Goal: Task Accomplishment & Management: Complete application form

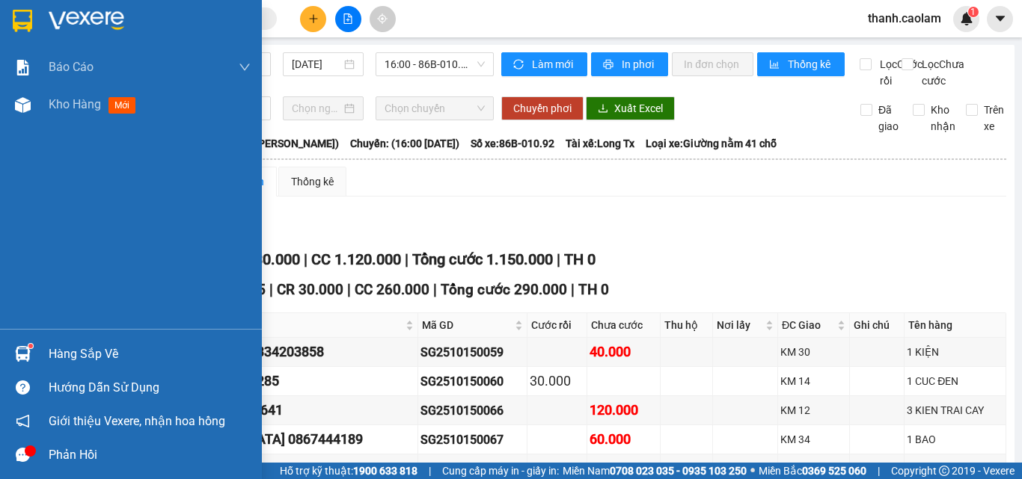
click at [10, 7] on div at bounding box center [131, 24] width 262 height 49
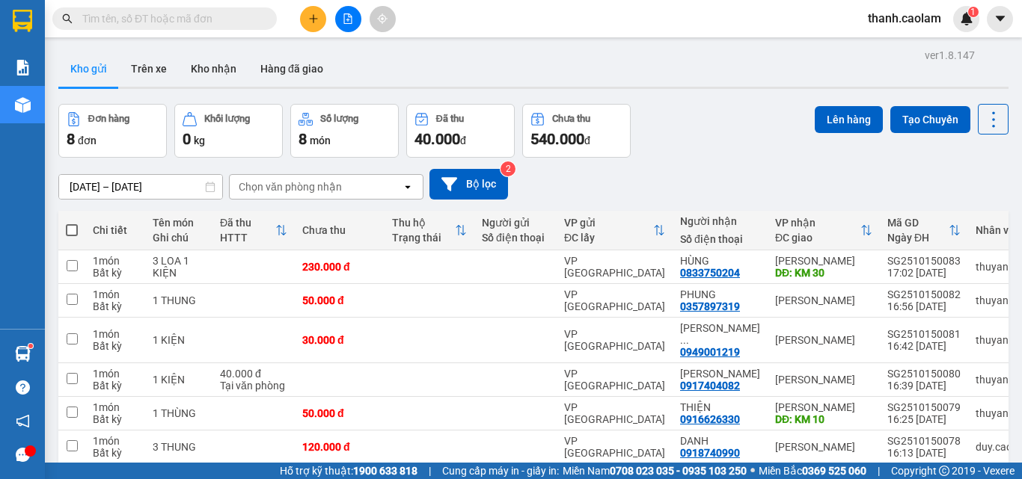
click at [345, 28] on button at bounding box center [348, 19] width 26 height 26
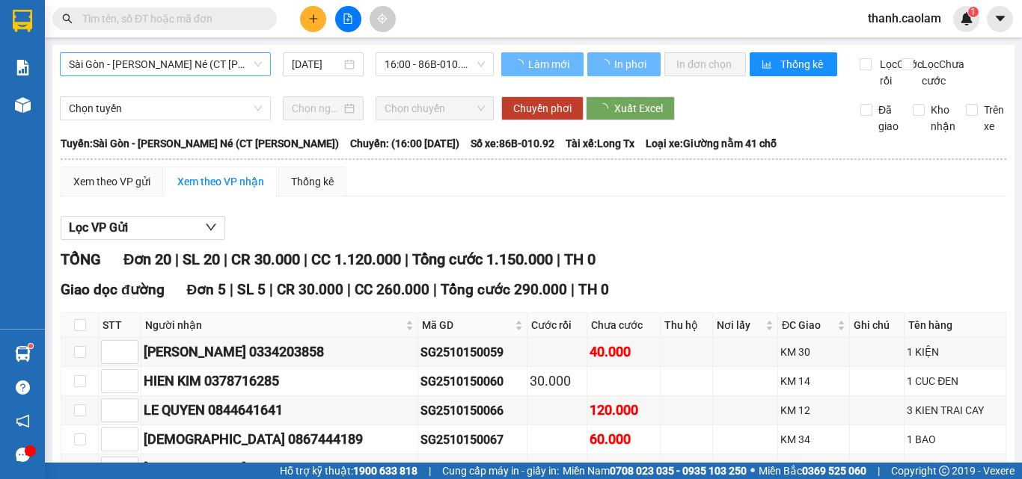
click at [161, 59] on span "Sài Gòn - [PERSON_NAME] Né (CT [PERSON_NAME])" at bounding box center [165, 64] width 193 height 22
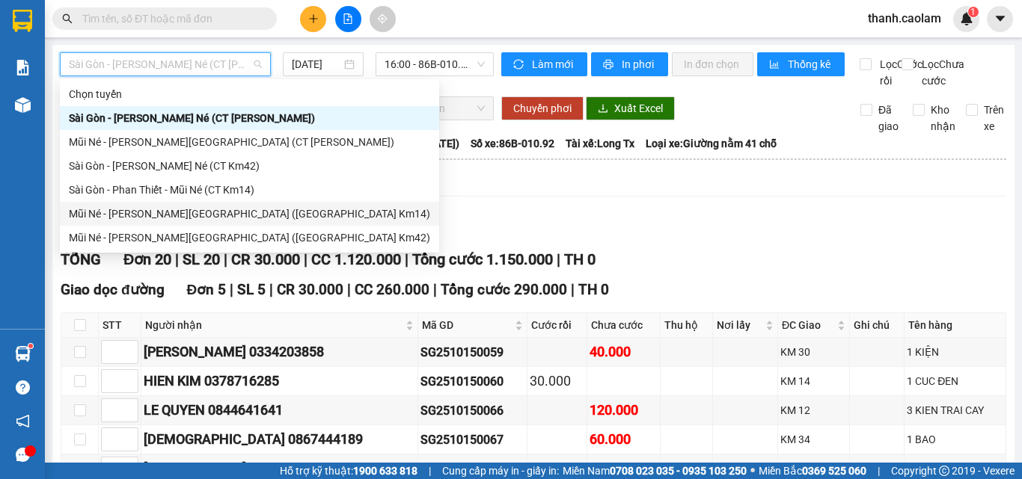
click at [246, 215] on div "Mũi Né - [PERSON_NAME][GEOGRAPHIC_DATA] ([GEOGRAPHIC_DATA] Km14)" at bounding box center [249, 214] width 361 height 16
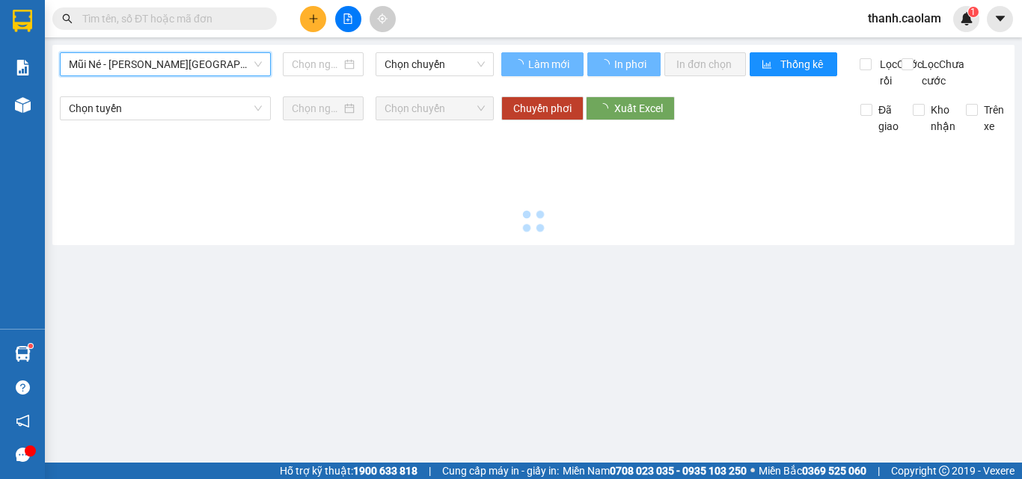
type input "[DATE]"
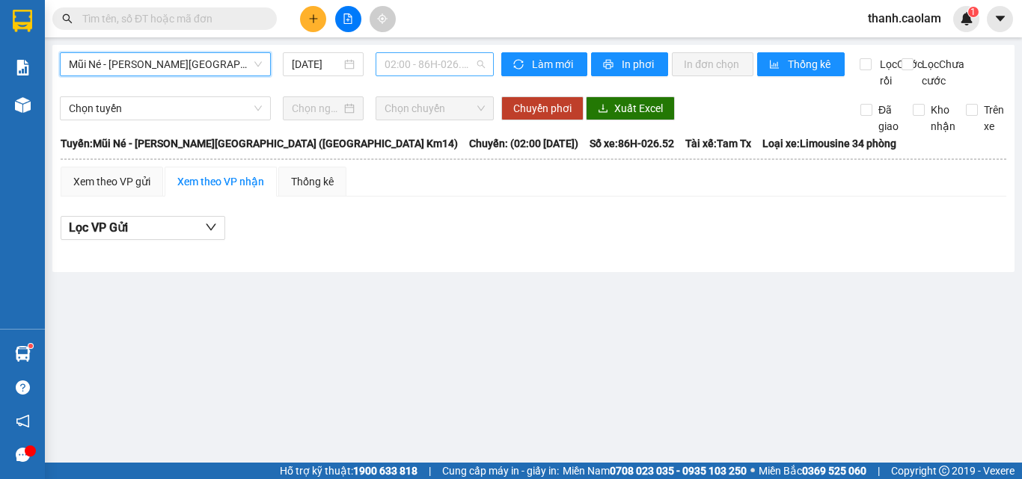
click at [417, 65] on span "02:00 - 86H-026.52" at bounding box center [434, 64] width 100 height 22
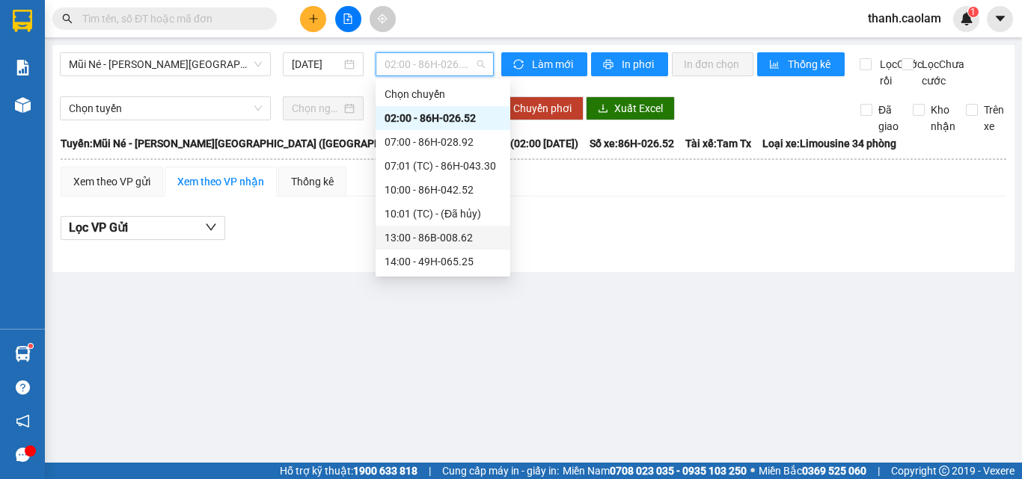
click at [439, 237] on div "13:00 - 86B-008.62" at bounding box center [442, 238] width 117 height 16
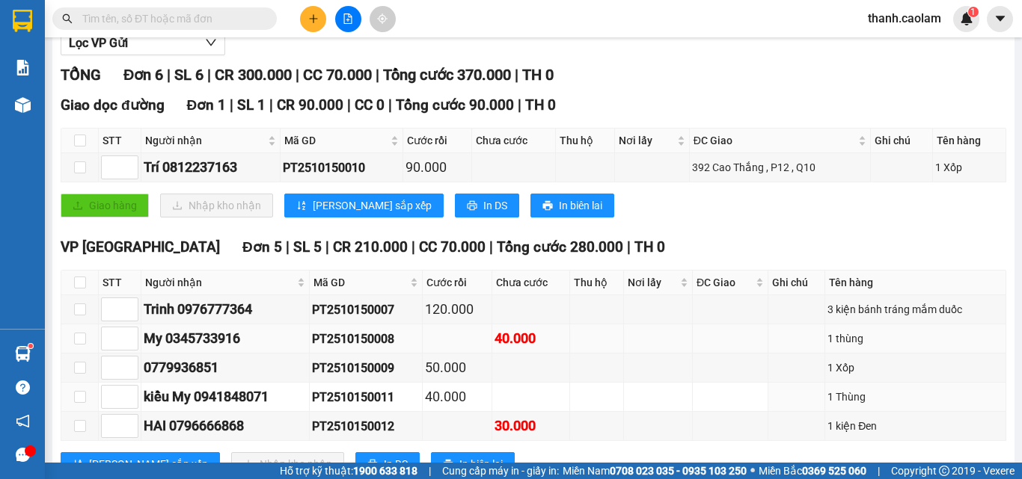
scroll to position [257, 0]
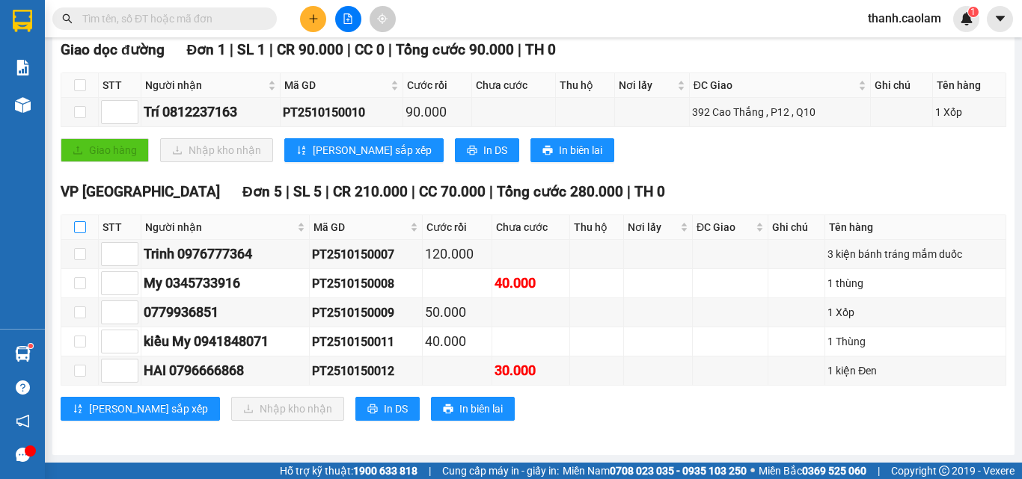
click at [76, 229] on input "checkbox" at bounding box center [80, 227] width 12 height 12
checkbox input "true"
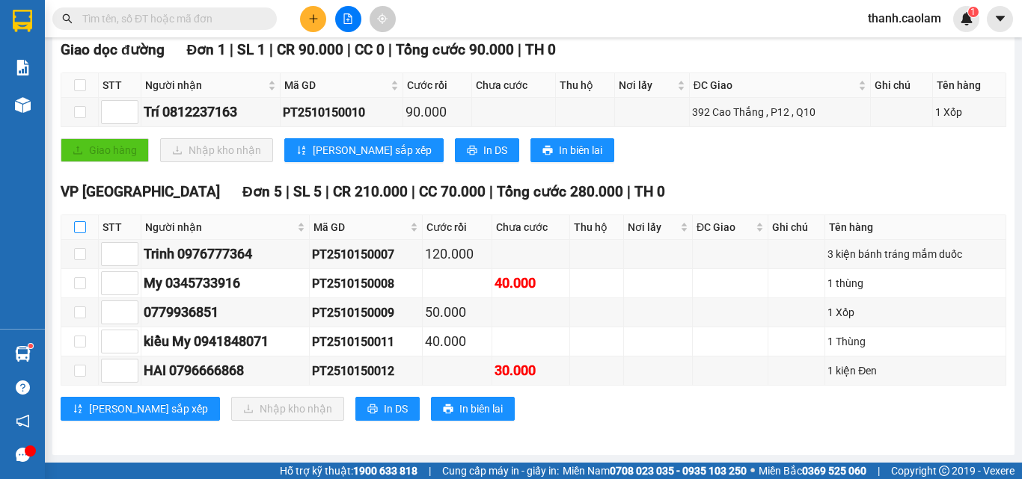
checkbox input "true"
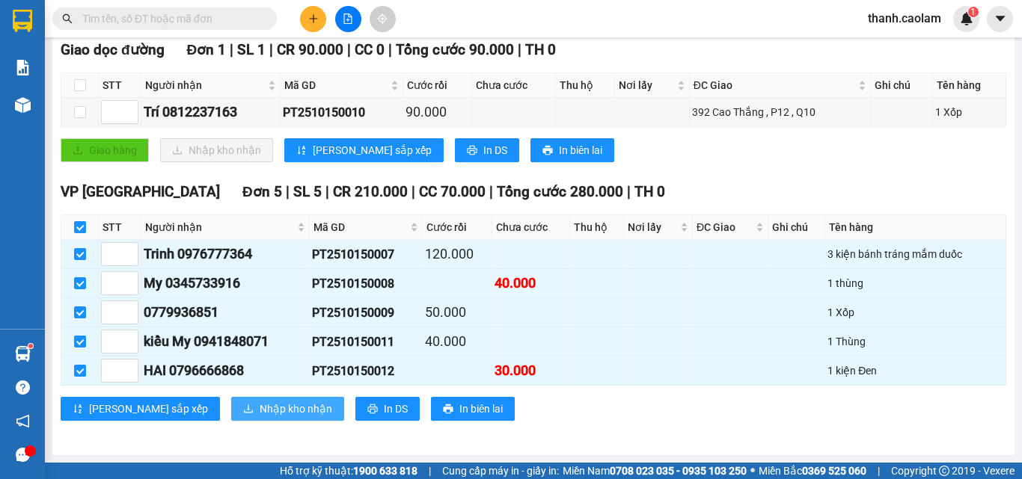
click at [259, 411] on span "Nhập kho nhận" at bounding box center [295, 409] width 73 height 16
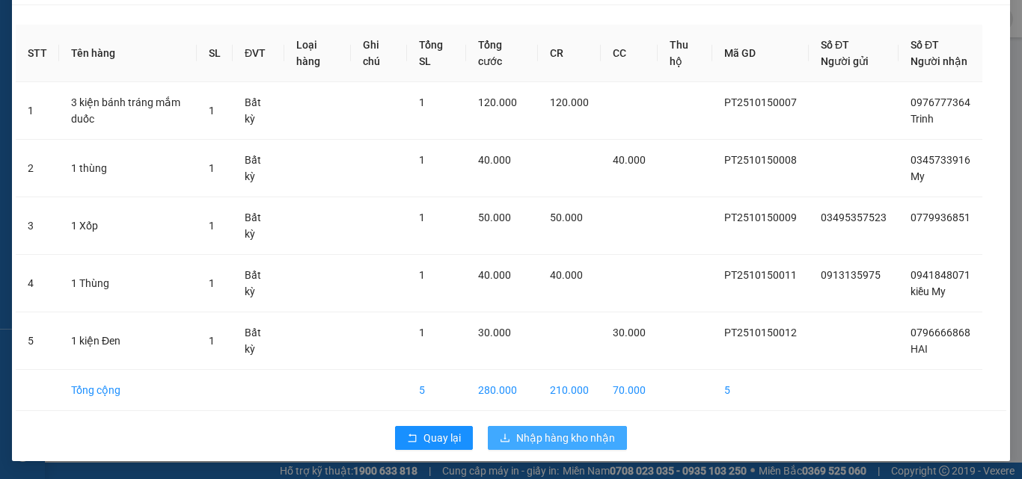
scroll to position [60, 0]
click at [589, 446] on span "Nhập hàng kho nhận" at bounding box center [565, 438] width 99 height 16
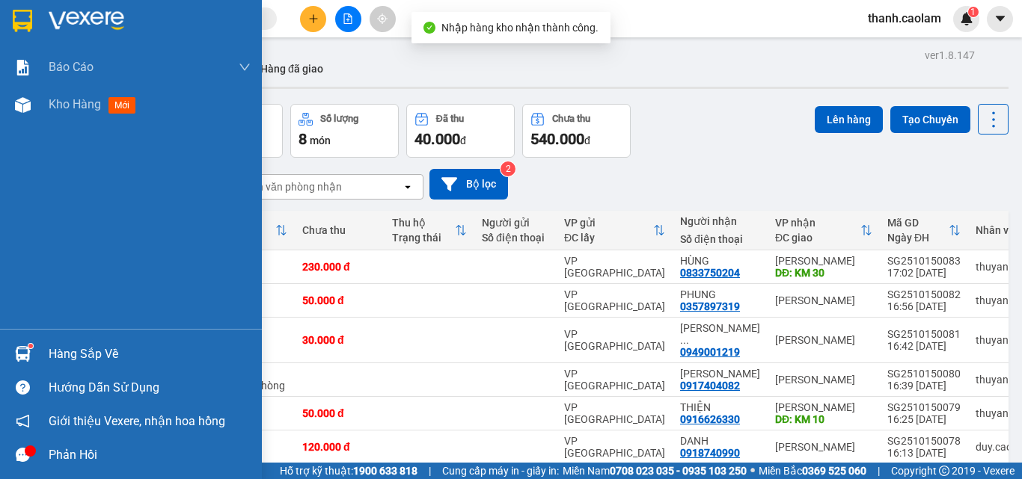
click at [8, 11] on div at bounding box center [131, 24] width 262 height 49
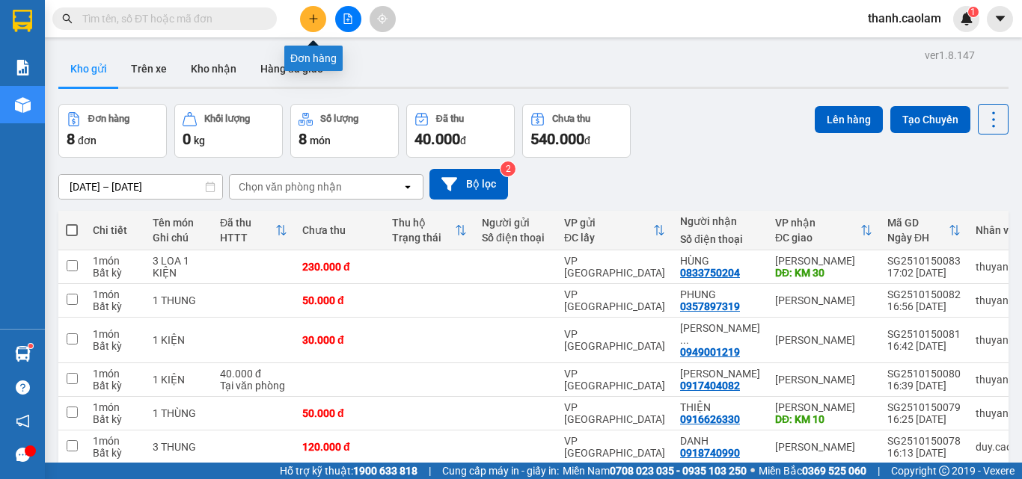
click at [315, 21] on icon "plus" at bounding box center [313, 18] width 10 height 10
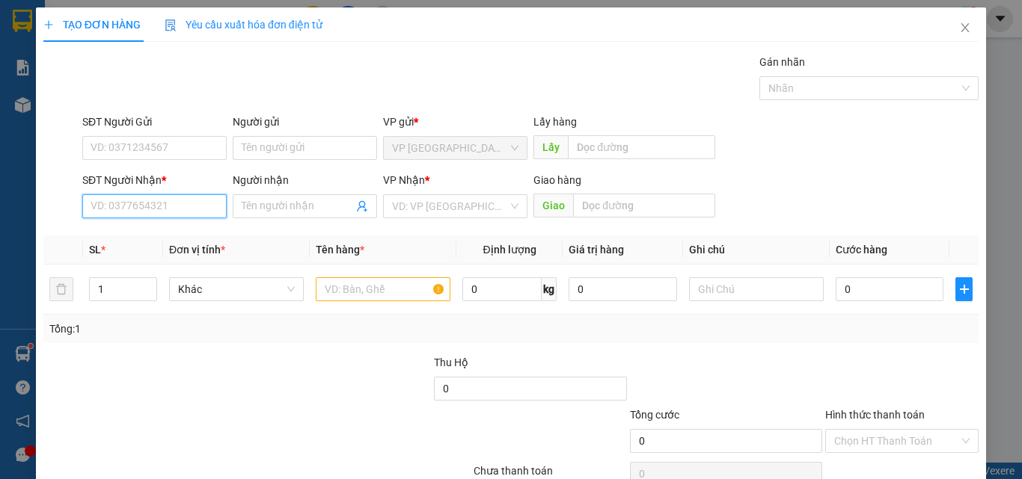
click at [181, 198] on input "SĐT Người Nhận *" at bounding box center [154, 206] width 144 height 24
type input "0943232661"
click at [165, 231] on div "0943232661 - MAN" at bounding box center [152, 236] width 125 height 16
type input "MAN"
type input "0943232661"
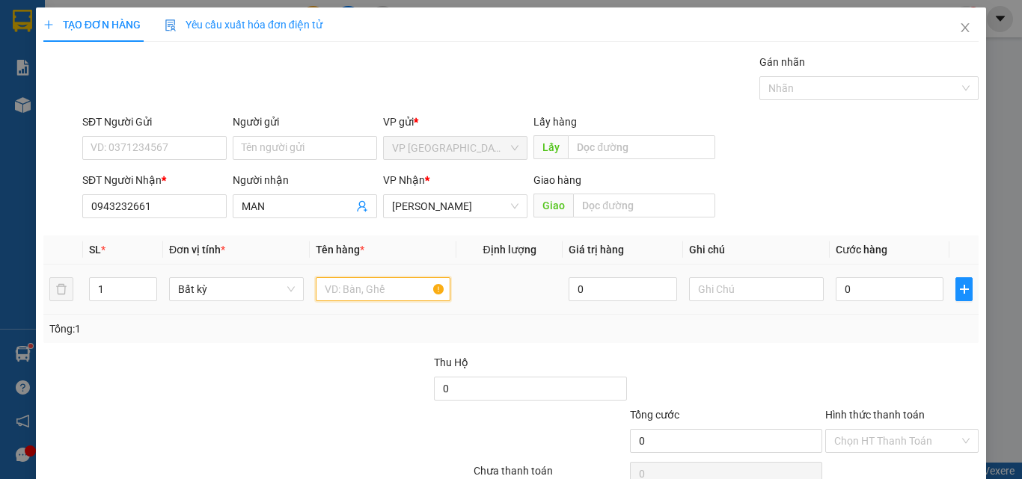
click at [396, 279] on input "text" at bounding box center [383, 289] width 135 height 24
type input "1 HOP"
click at [892, 284] on input "0" at bounding box center [889, 289] width 108 height 24
type input "3"
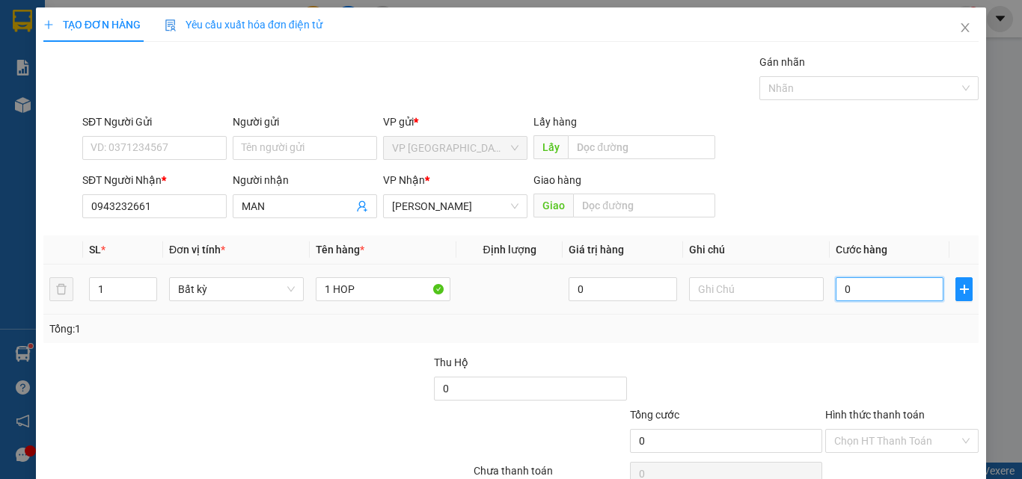
type input "3"
type input "30"
type input "30.000"
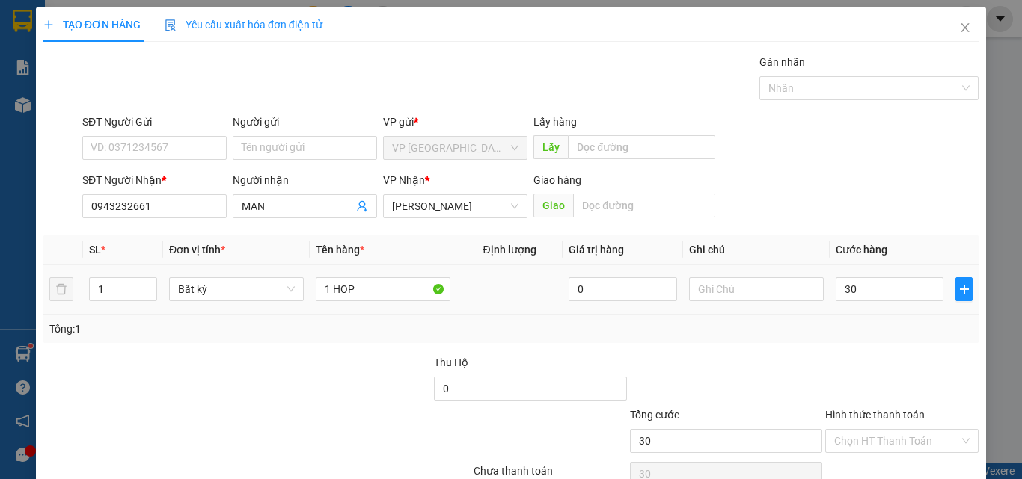
type input "30.000"
click at [902, 334] on div "Tổng: 1" at bounding box center [510, 329] width 923 height 16
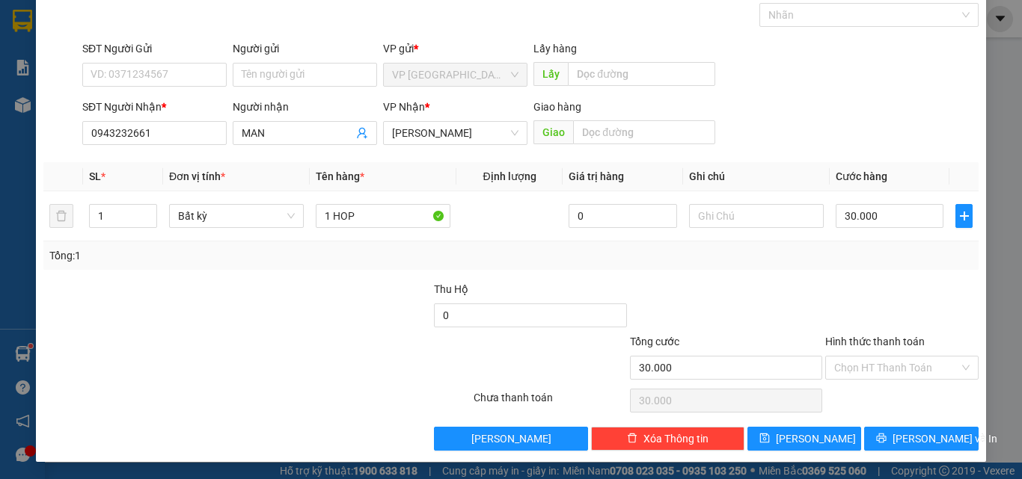
scroll to position [74, 0]
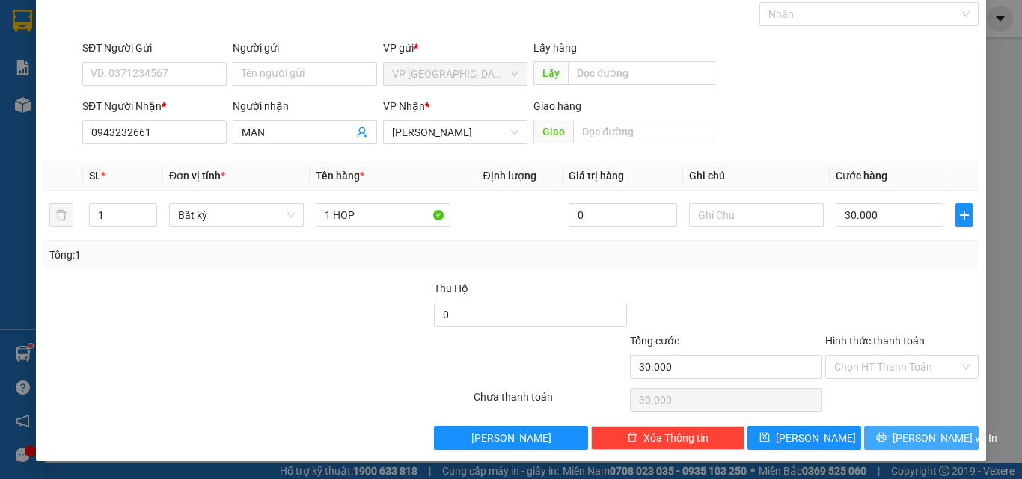
drag, startPoint x: 906, startPoint y: 441, endPoint x: 900, endPoint y: 412, distance: 29.8
click at [907, 435] on span "[PERSON_NAME] và In" at bounding box center [944, 438] width 105 height 16
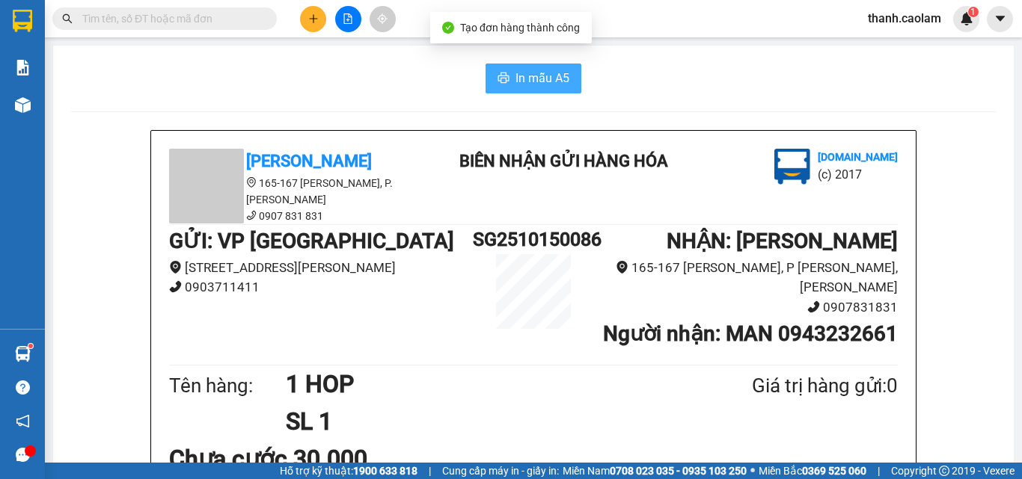
click at [520, 68] on button "In mẫu A5" at bounding box center [533, 79] width 96 height 30
click at [232, 16] on input "text" at bounding box center [170, 18] width 176 height 16
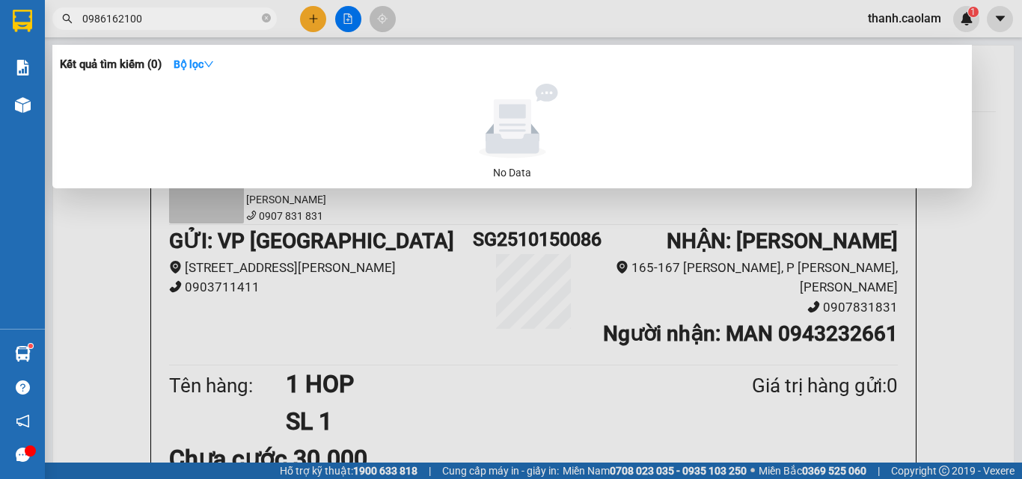
click at [236, 17] on input "0986162100" at bounding box center [170, 18] width 176 height 16
click at [235, 19] on input "0986162100" at bounding box center [170, 18] width 176 height 16
click at [211, 19] on input "0986162100" at bounding box center [170, 18] width 176 height 16
click at [227, 14] on input "0986162100" at bounding box center [170, 18] width 176 height 16
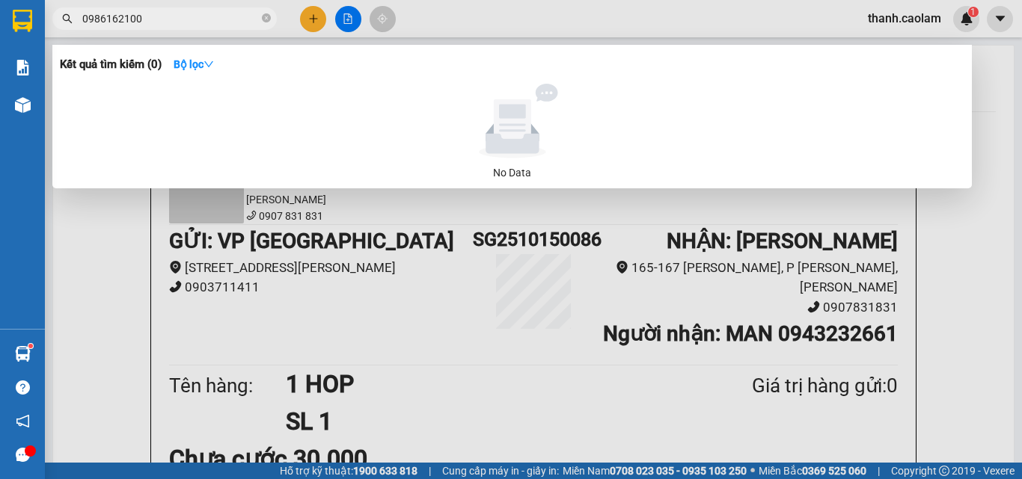
click at [227, 14] on input "0986162100" at bounding box center [170, 18] width 176 height 16
type input "0986162100"
click at [189, 9] on span "0986162100" at bounding box center [164, 18] width 224 height 22
drag, startPoint x: 266, startPoint y: 20, endPoint x: 192, endPoint y: 0, distance: 76.7
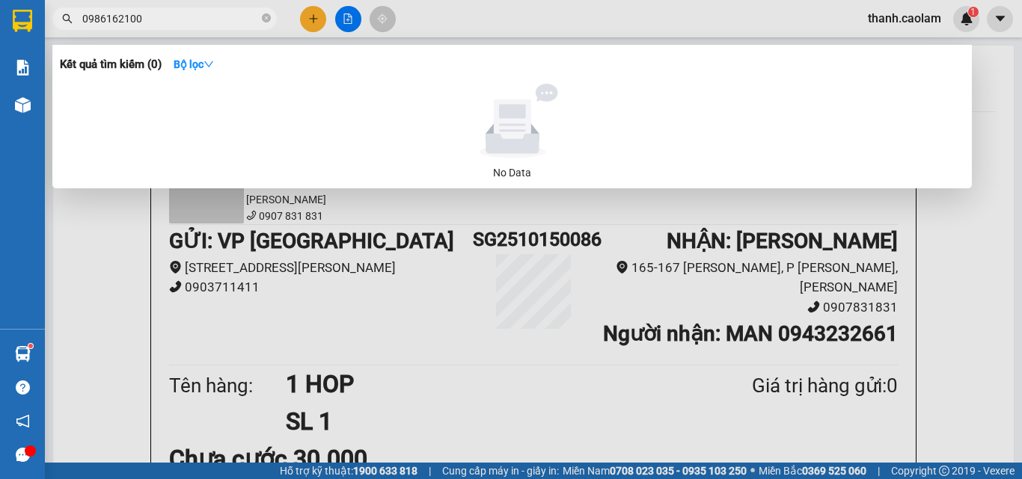
click at [266, 19] on icon "close-circle" at bounding box center [266, 17] width 9 height 9
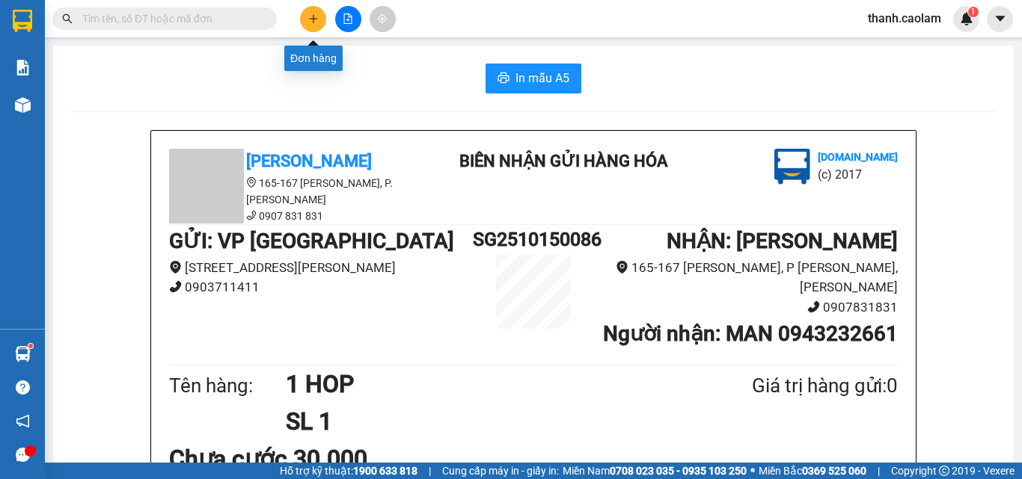
click at [310, 28] on button at bounding box center [313, 19] width 26 height 26
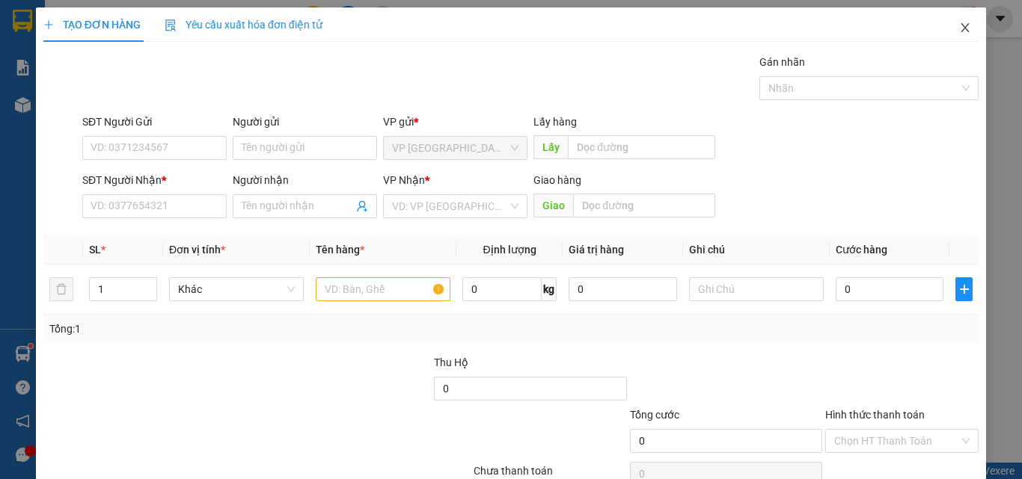
click at [952, 23] on span "Close" at bounding box center [965, 28] width 42 height 42
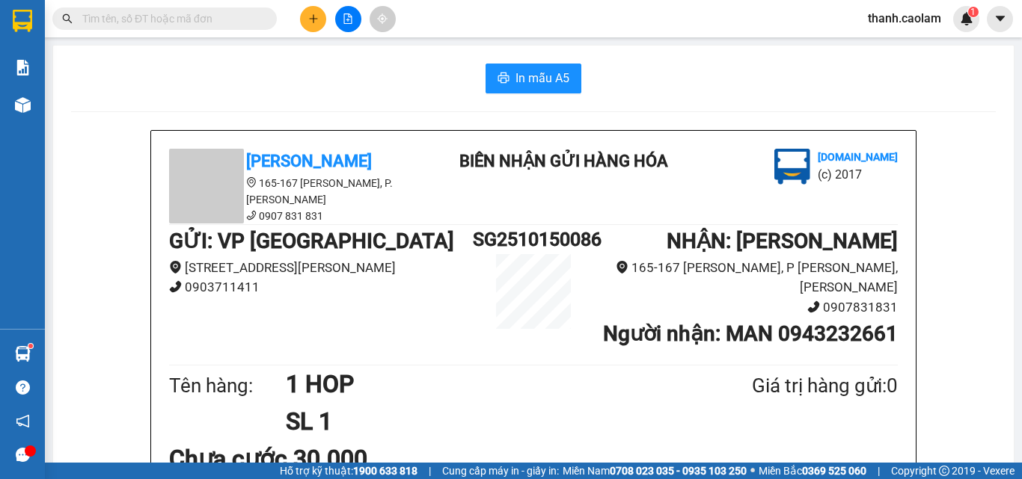
click at [248, 12] on input "text" at bounding box center [170, 18] width 176 height 16
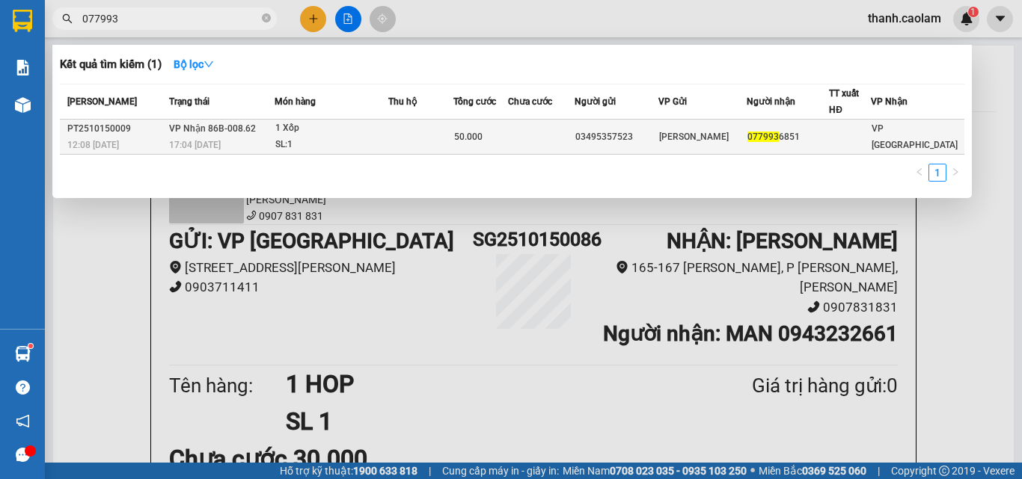
type input "077993"
click at [682, 132] on span "[PERSON_NAME]" at bounding box center [694, 137] width 70 height 10
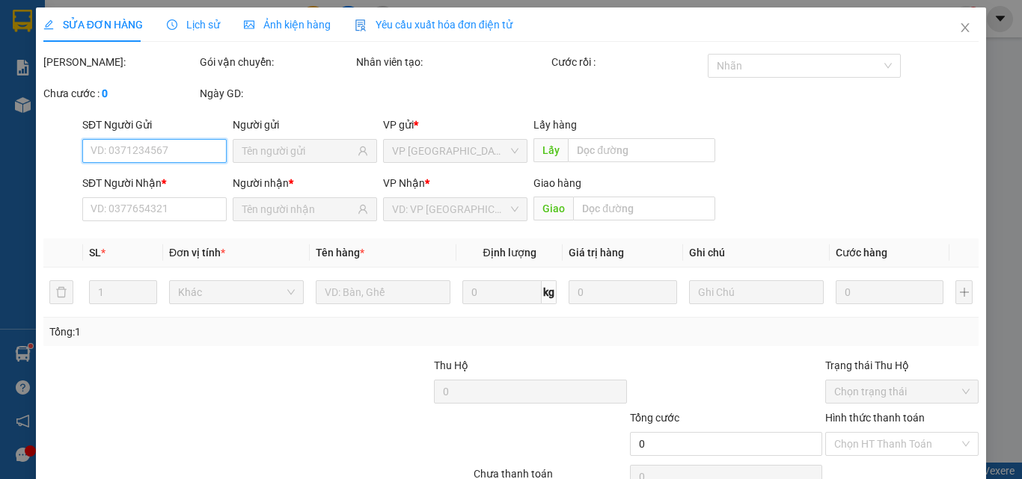
type input "03495357523"
type input "0779936851"
type input "50.000"
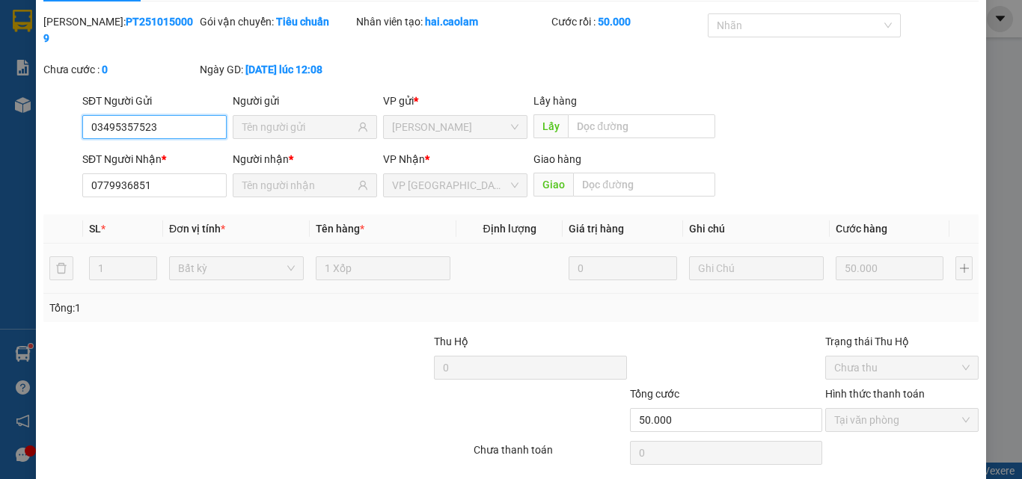
scroll to position [77, 0]
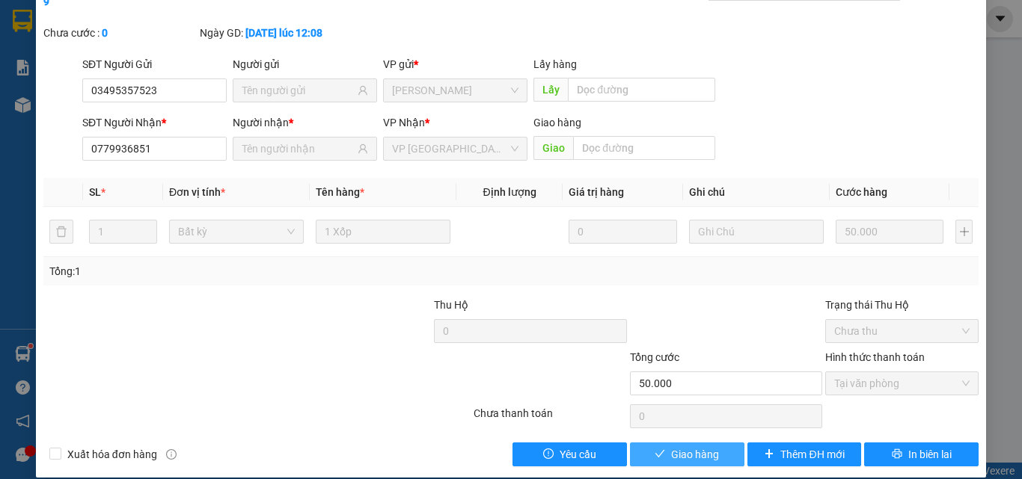
click at [676, 446] on span "Giao hàng" at bounding box center [695, 454] width 48 height 16
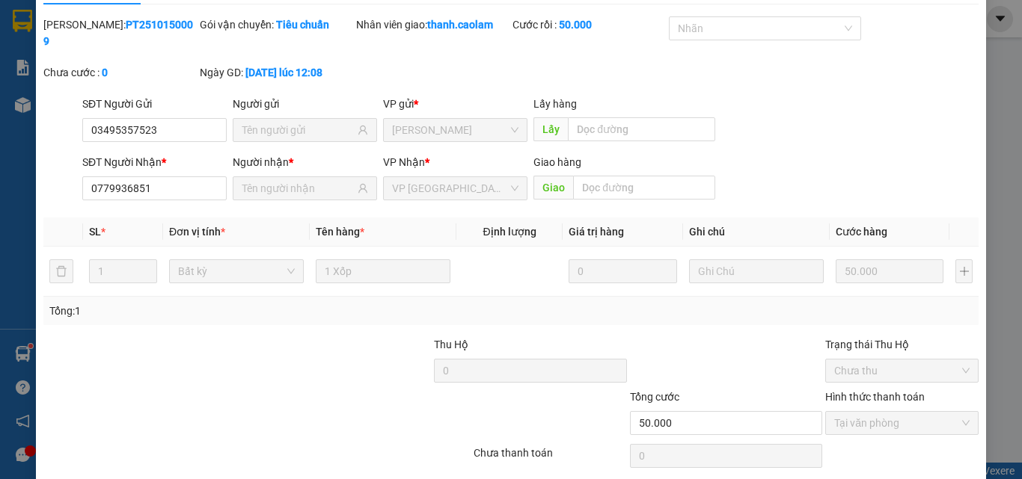
scroll to position [0, 0]
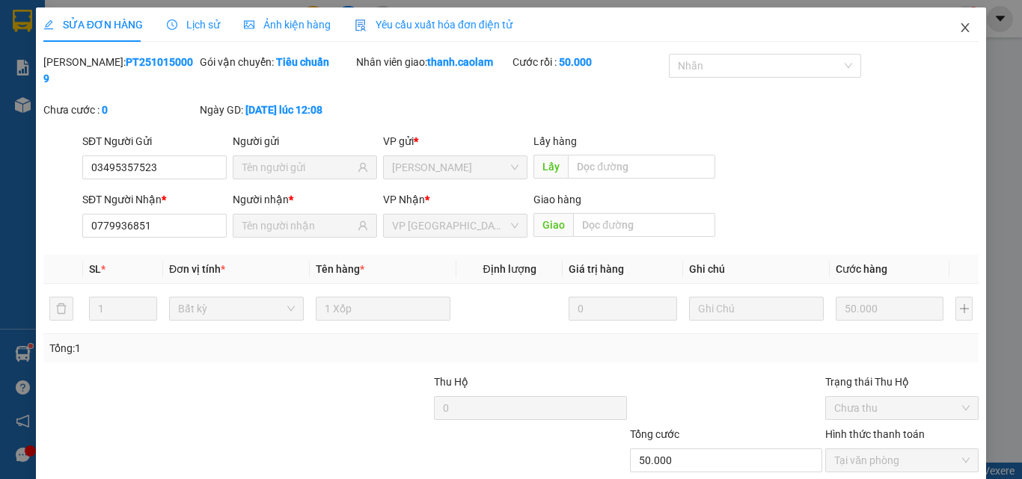
click at [959, 23] on icon "close" at bounding box center [965, 28] width 12 height 12
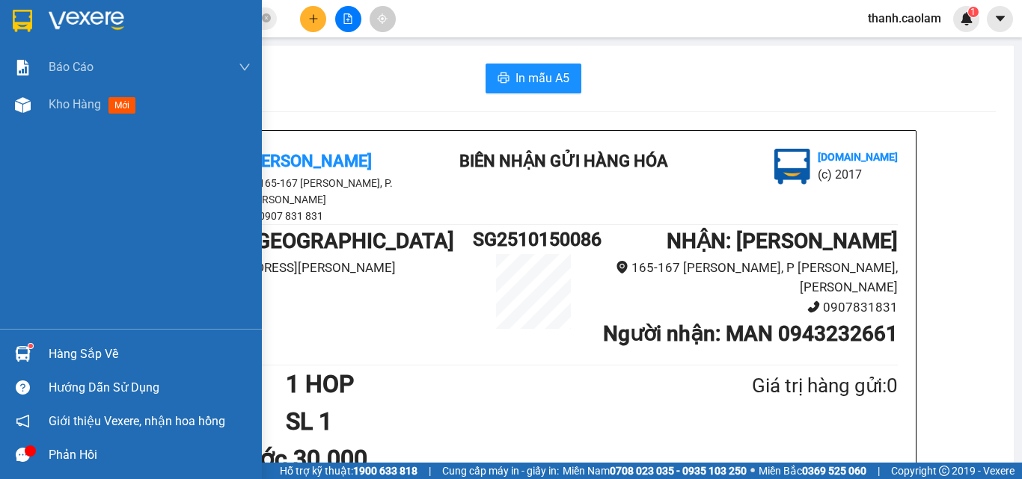
click at [42, 21] on div at bounding box center [131, 24] width 262 height 49
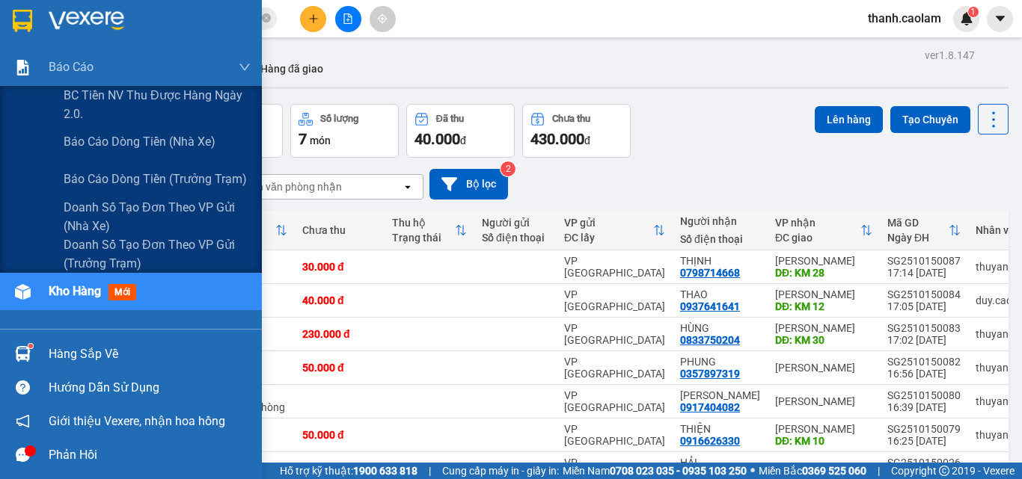
click at [154, 95] on div "ver 1.8.147 Kho gửi Trên xe [PERSON_NAME] Hàng đã [PERSON_NAME] hàng 7 đơn [PER…" at bounding box center [533, 292] width 962 height 495
click at [89, 87] on span "BC Tiền NV thu được hàng ngày 2.0." at bounding box center [157, 104] width 187 height 37
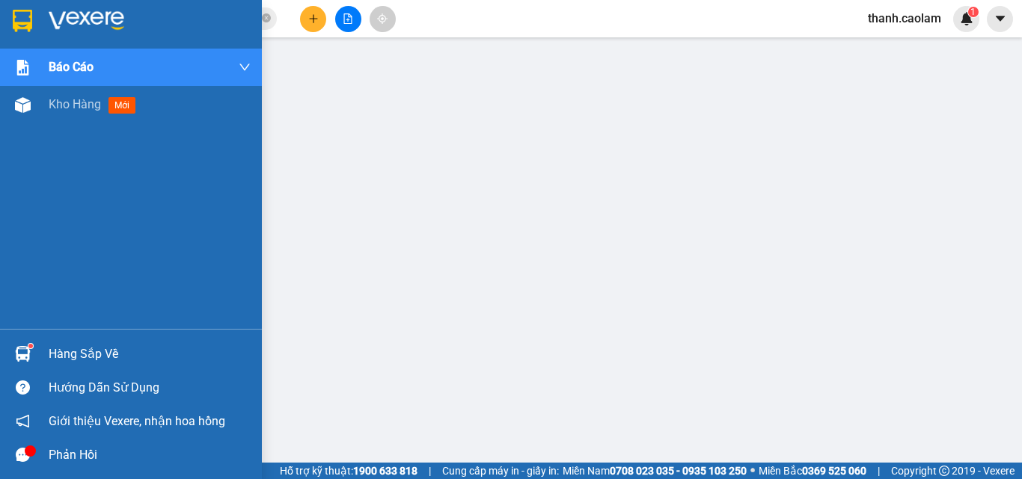
click at [46, 7] on div at bounding box center [131, 24] width 262 height 49
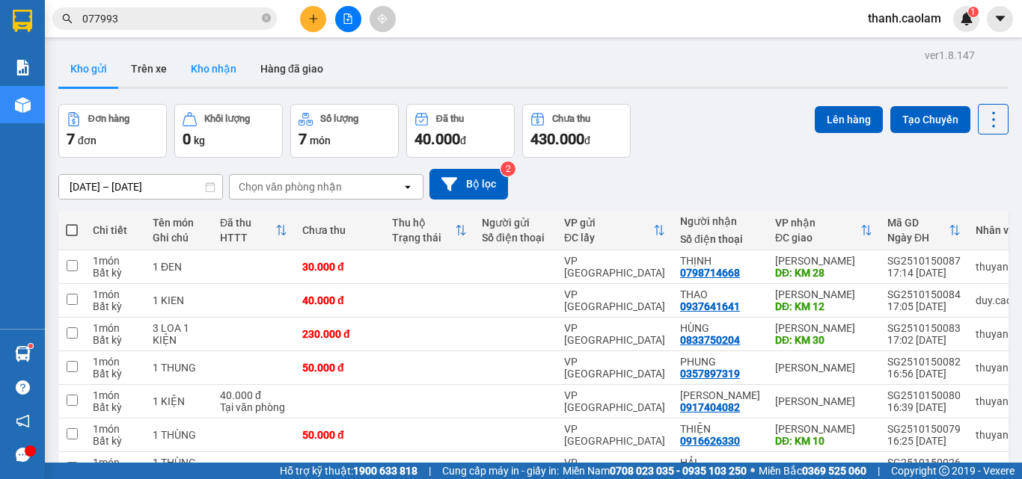
click at [224, 62] on button "Kho nhận" at bounding box center [214, 69] width 70 height 36
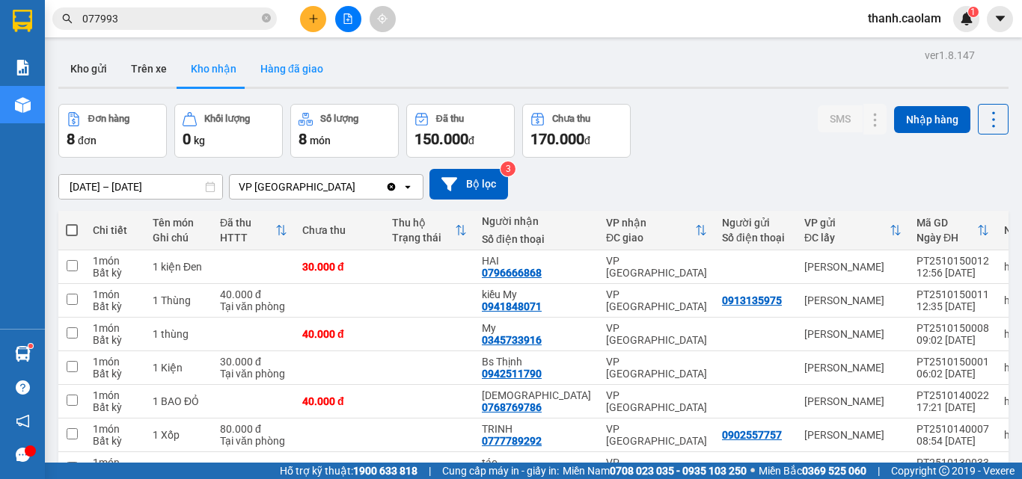
click at [297, 64] on button "Hàng đã giao" at bounding box center [291, 69] width 87 height 36
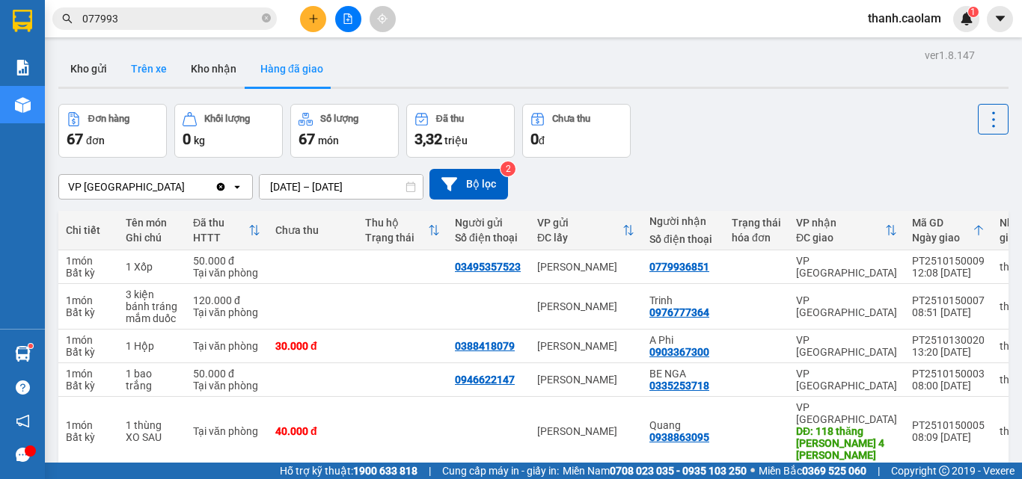
click at [156, 69] on button "Trên xe" at bounding box center [149, 69] width 60 height 36
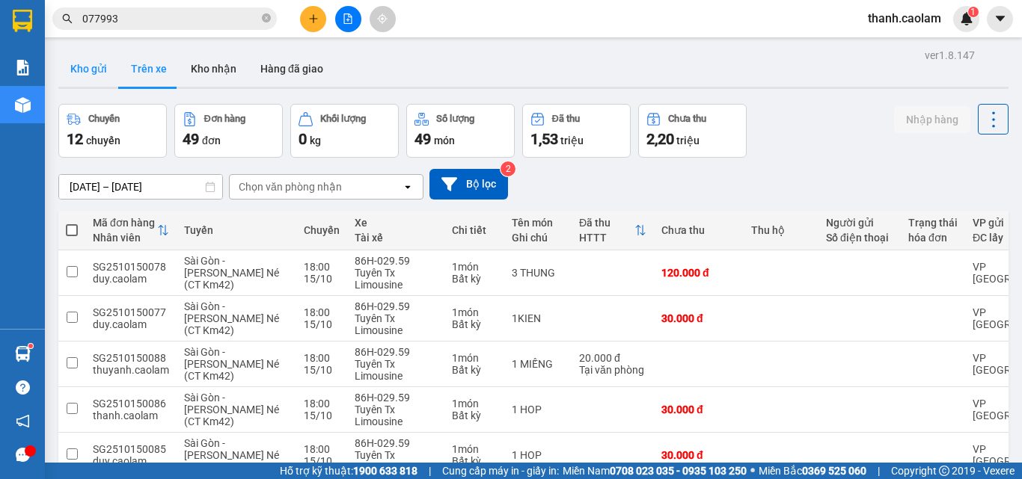
click at [87, 63] on button "Kho gửi" at bounding box center [88, 69] width 61 height 36
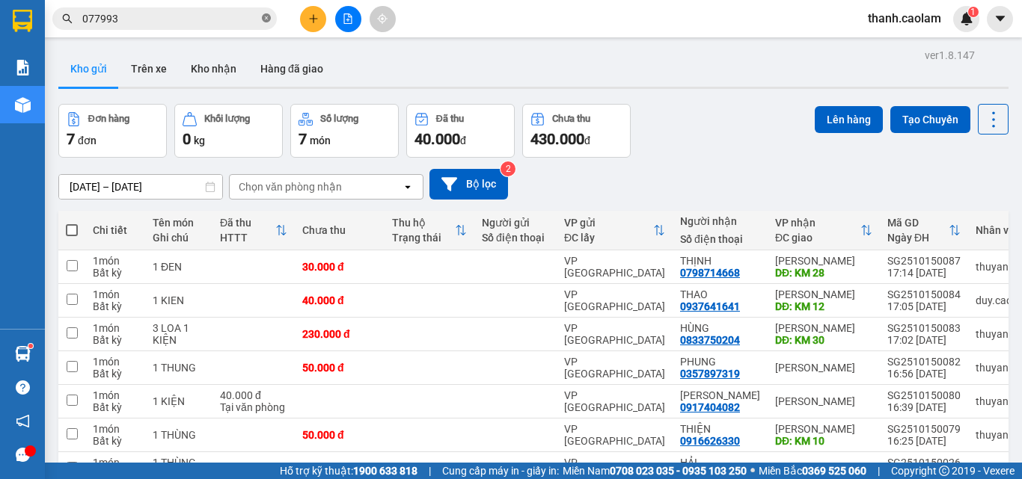
click at [268, 12] on span at bounding box center [266, 19] width 9 height 14
click at [351, 22] on icon "file-add" at bounding box center [348, 18] width 8 height 10
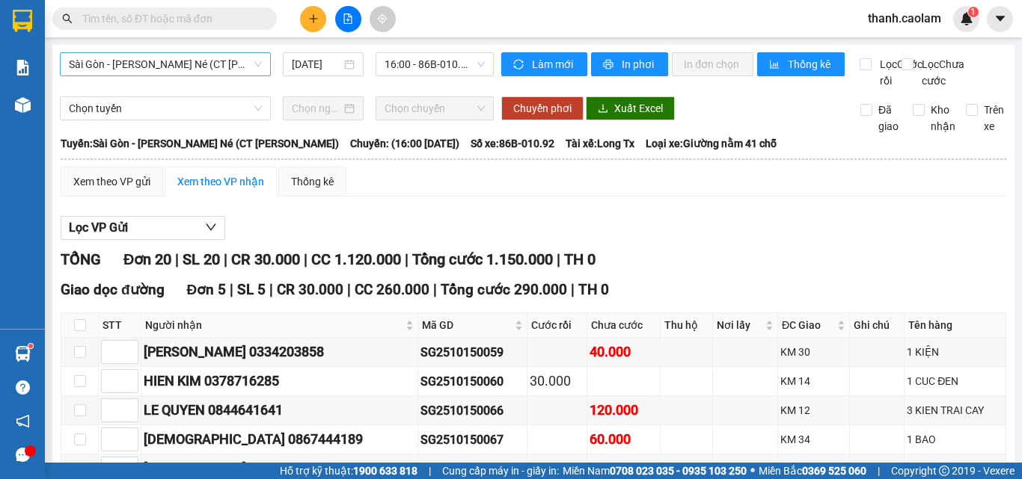
click at [233, 65] on span "Sài Gòn - [PERSON_NAME] Né (CT [PERSON_NAME])" at bounding box center [165, 64] width 193 height 22
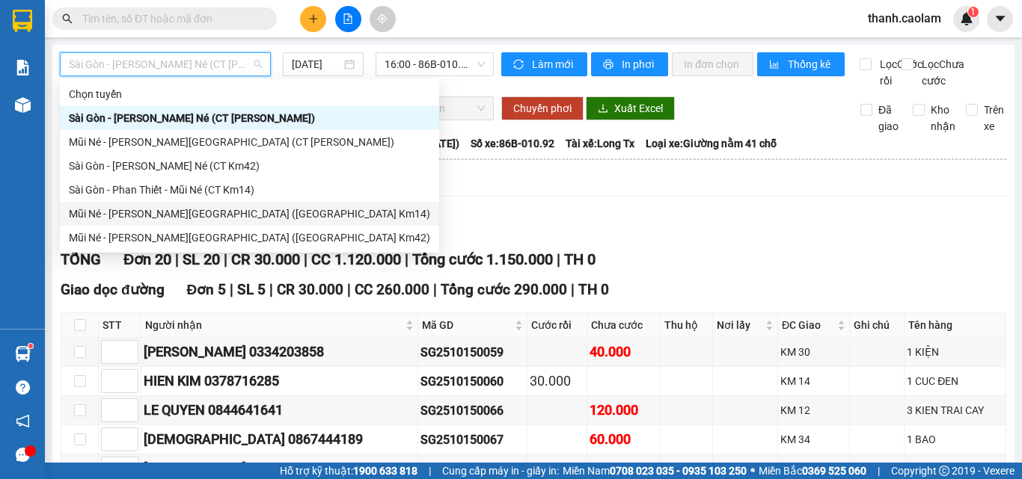
click at [210, 209] on div "Mũi Né - [PERSON_NAME][GEOGRAPHIC_DATA] ([GEOGRAPHIC_DATA] Km14)" at bounding box center [249, 214] width 361 height 16
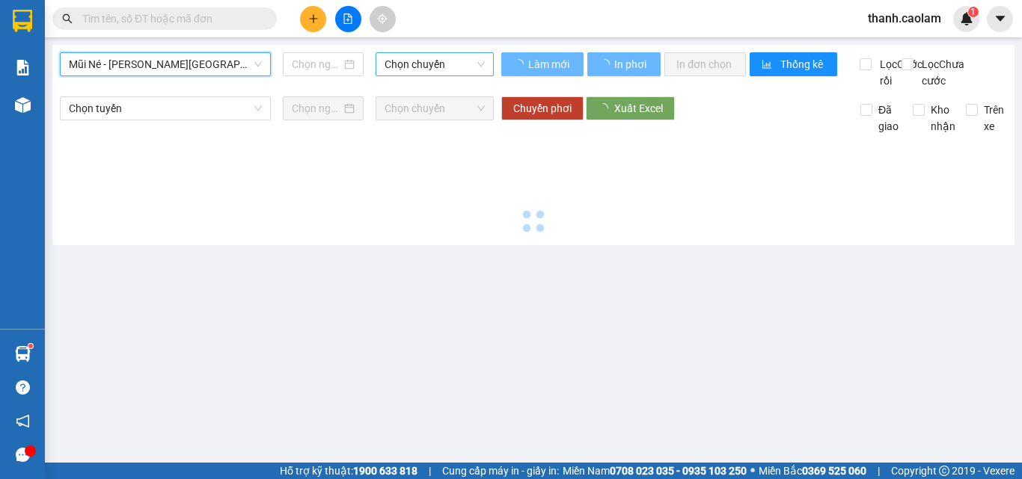
type input "[DATE]"
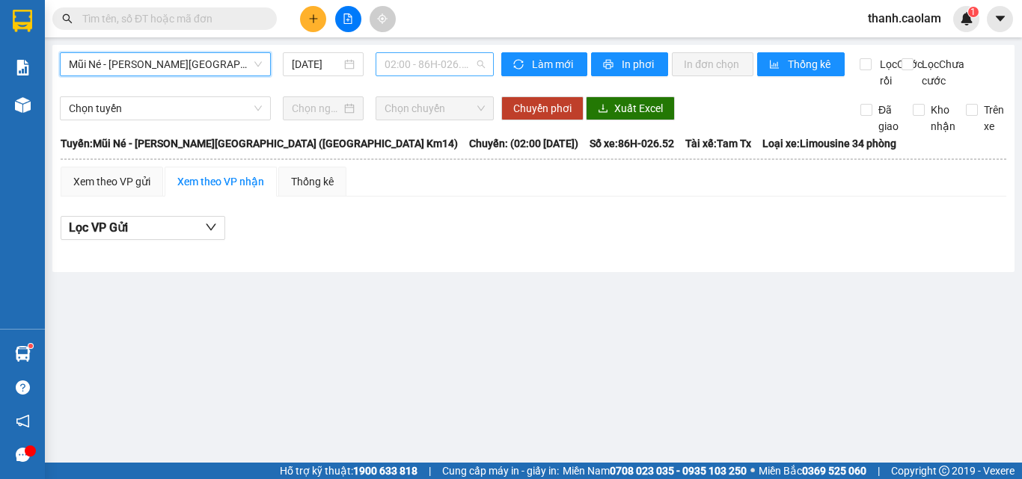
click at [411, 61] on span "02:00 - 86H-026.52" at bounding box center [434, 64] width 100 height 22
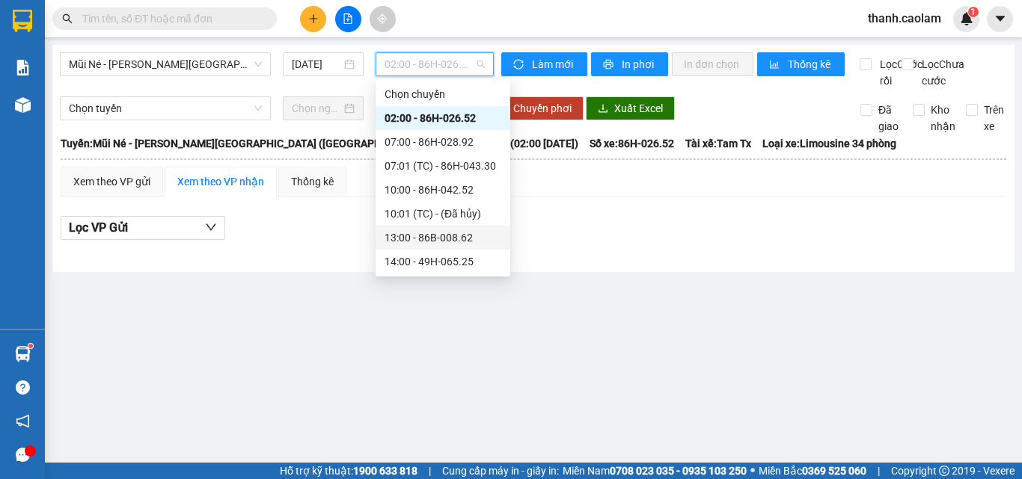
click at [426, 232] on div "13:00 - 86B-008.62" at bounding box center [442, 238] width 117 height 16
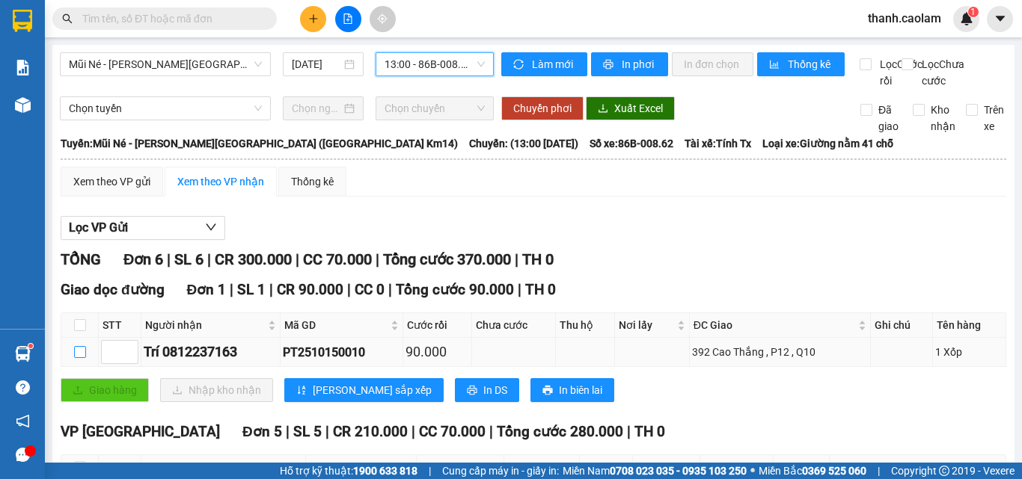
click at [82, 358] on input "checkbox" at bounding box center [80, 352] width 12 height 12
checkbox input "true"
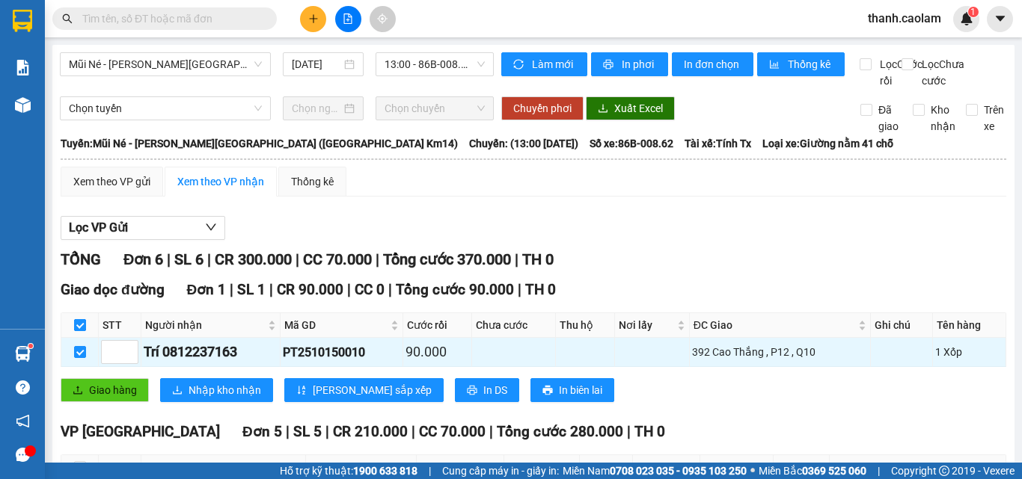
click at [76, 331] on input "checkbox" at bounding box center [80, 325] width 12 height 12
checkbox input "false"
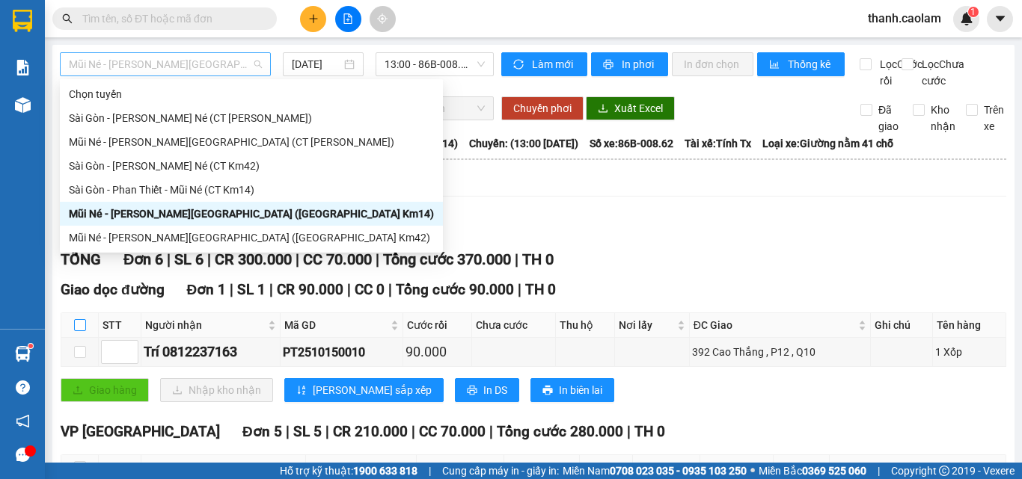
click at [239, 60] on span "Mũi Né - [PERSON_NAME][GEOGRAPHIC_DATA] ([GEOGRAPHIC_DATA] Km14)" at bounding box center [165, 64] width 193 height 22
click at [208, 165] on div "Sài Gòn - [PERSON_NAME] Né (CT Km42)" at bounding box center [251, 166] width 365 height 16
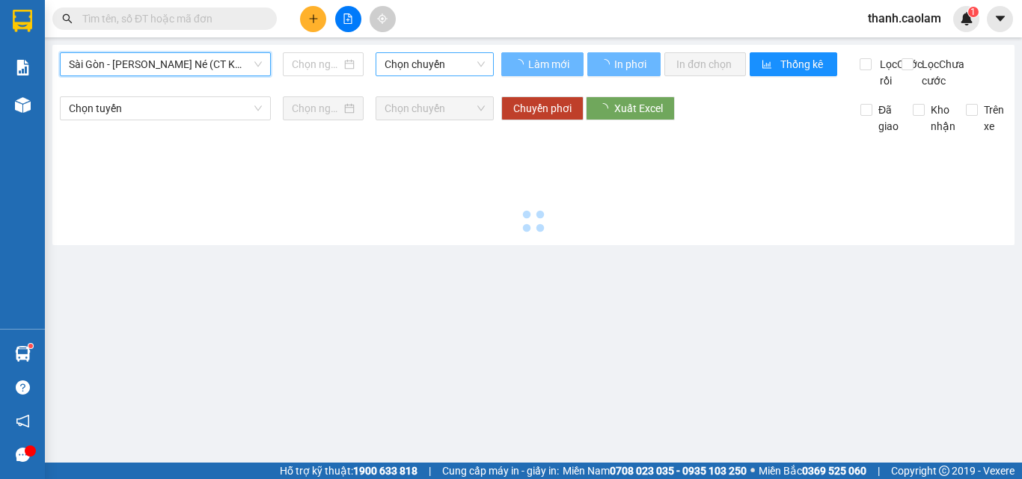
type input "[DATE]"
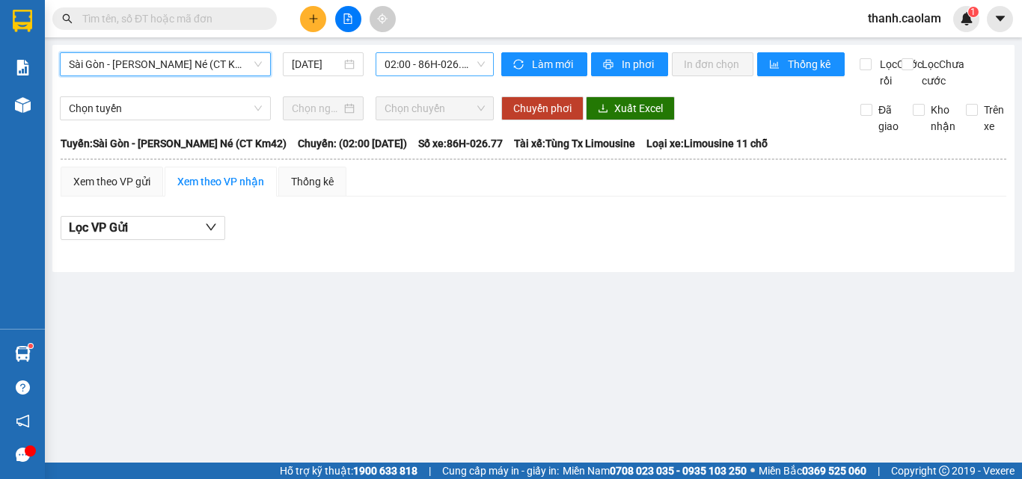
click at [454, 60] on span "02:00 - 86H-026.77" at bounding box center [434, 64] width 100 height 22
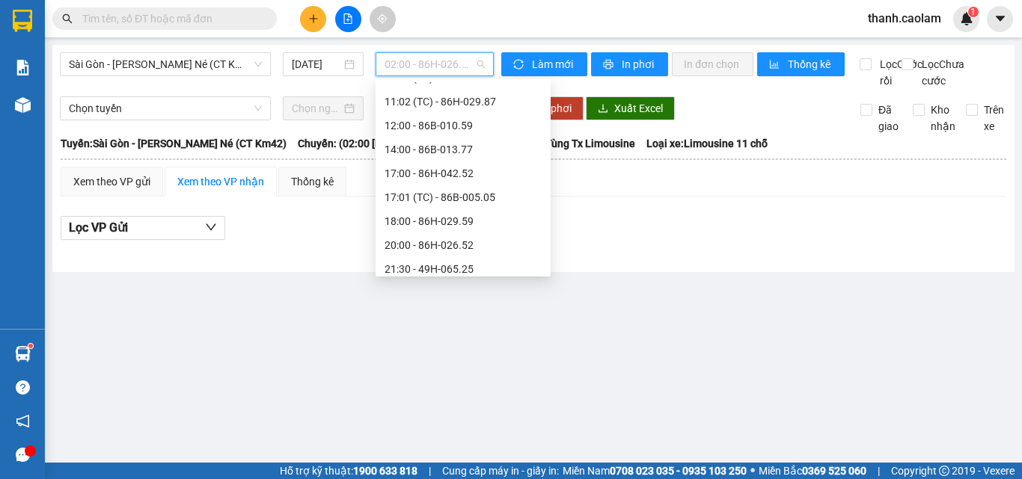
scroll to position [191, 0]
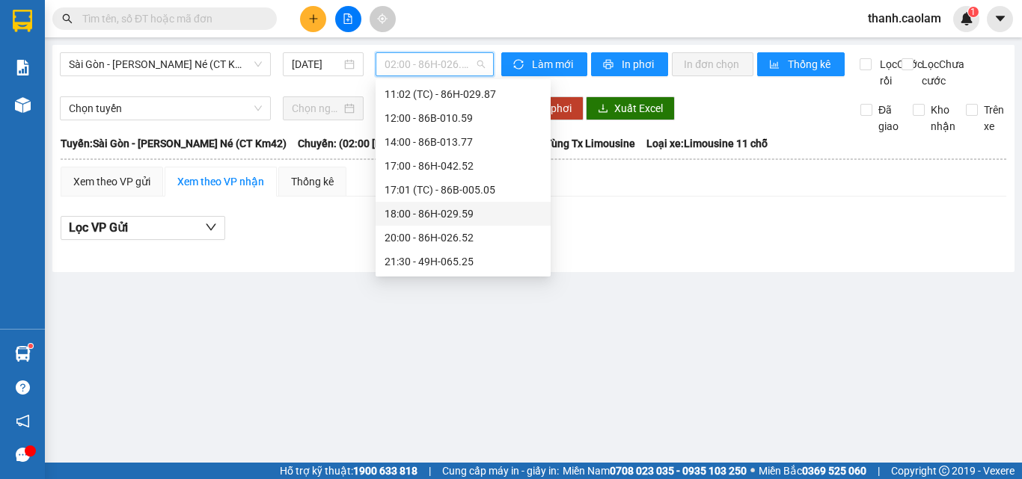
click at [443, 213] on div "18:00 - 86H-029.59" at bounding box center [462, 214] width 157 height 16
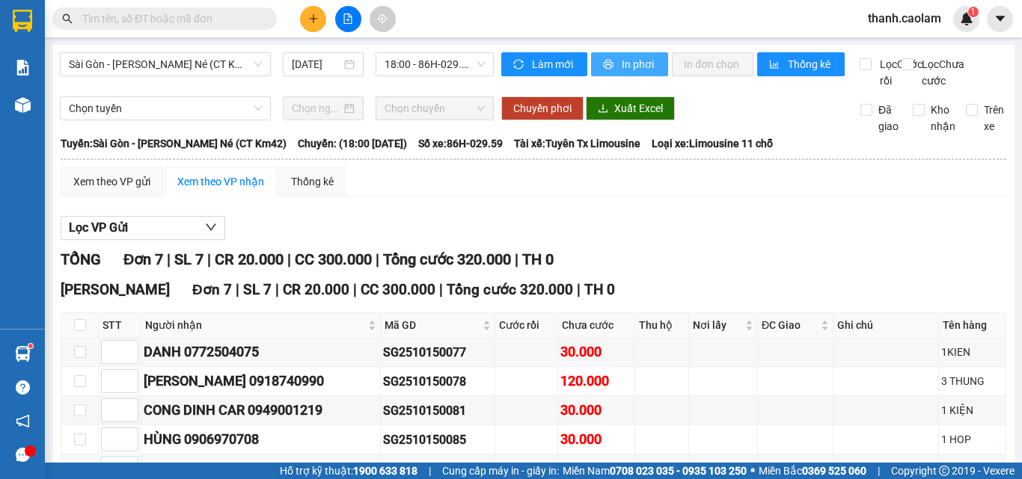
click at [630, 65] on span "In phơi" at bounding box center [638, 64] width 34 height 16
click at [218, 22] on input "text" at bounding box center [170, 18] width 176 height 16
click at [309, 19] on icon "plus" at bounding box center [313, 18] width 10 height 10
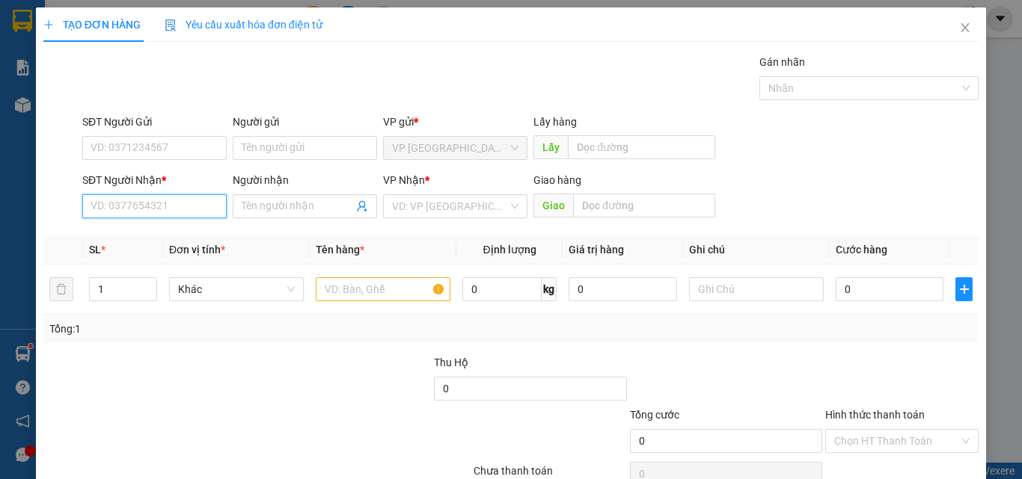
click at [168, 212] on input "SĐT Người Nhận *" at bounding box center [154, 206] width 144 height 24
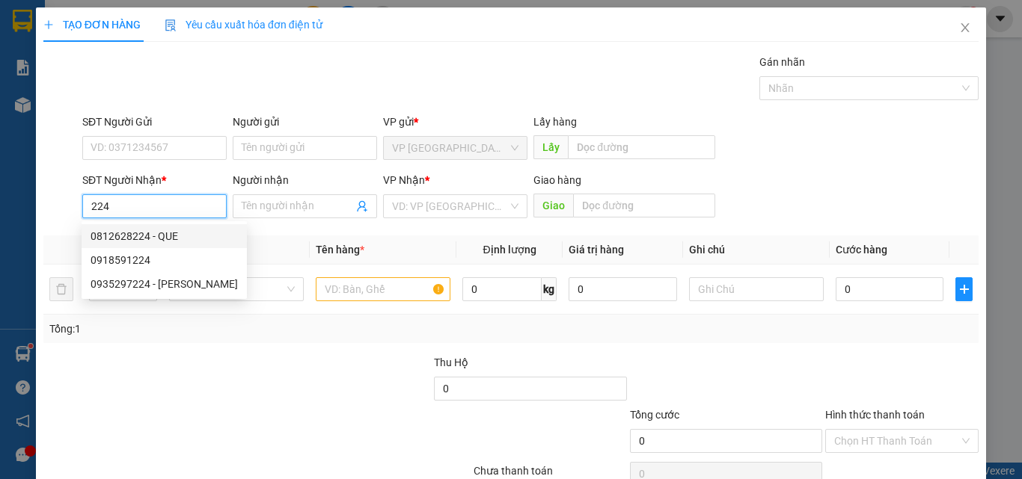
click at [175, 234] on div "0812628224 - QUE" at bounding box center [163, 236] width 147 height 16
type input "0812628224"
type input "QUE"
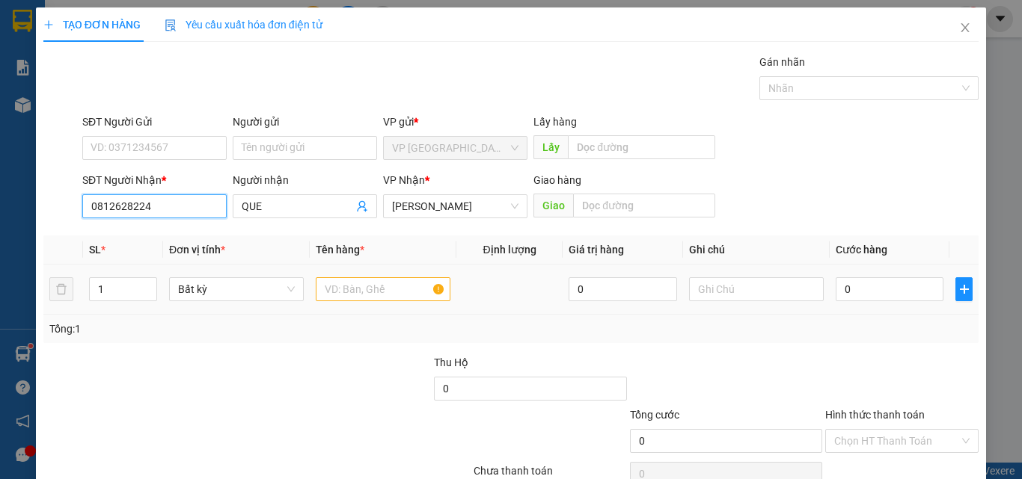
type input "0812628224"
click at [363, 285] on input "text" at bounding box center [383, 289] width 135 height 24
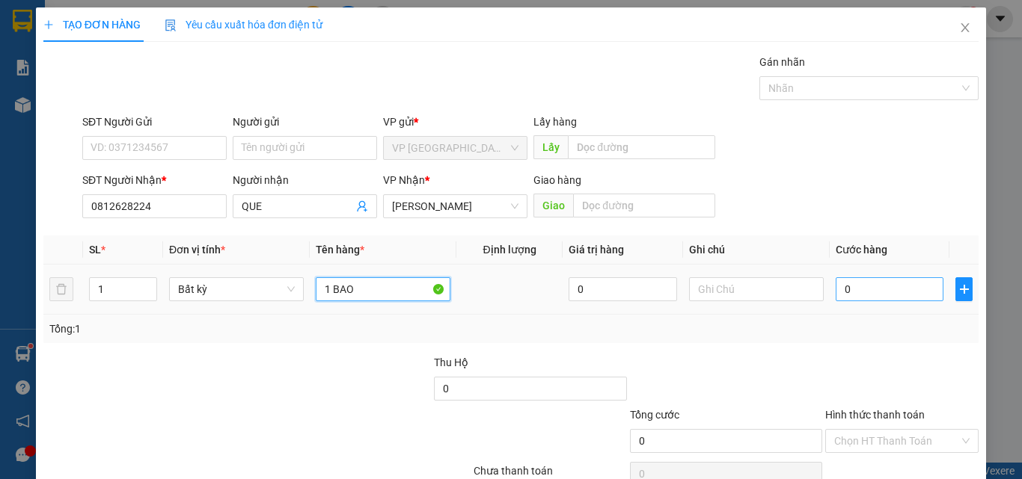
type input "1 BAO"
click at [859, 283] on input "0" at bounding box center [889, 289] width 108 height 24
type input "6"
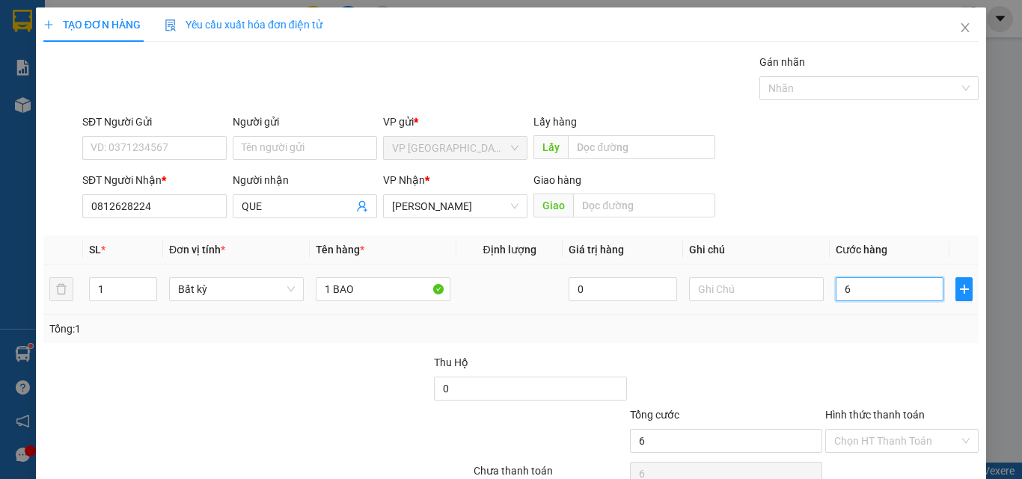
type input "60"
type input "60.000"
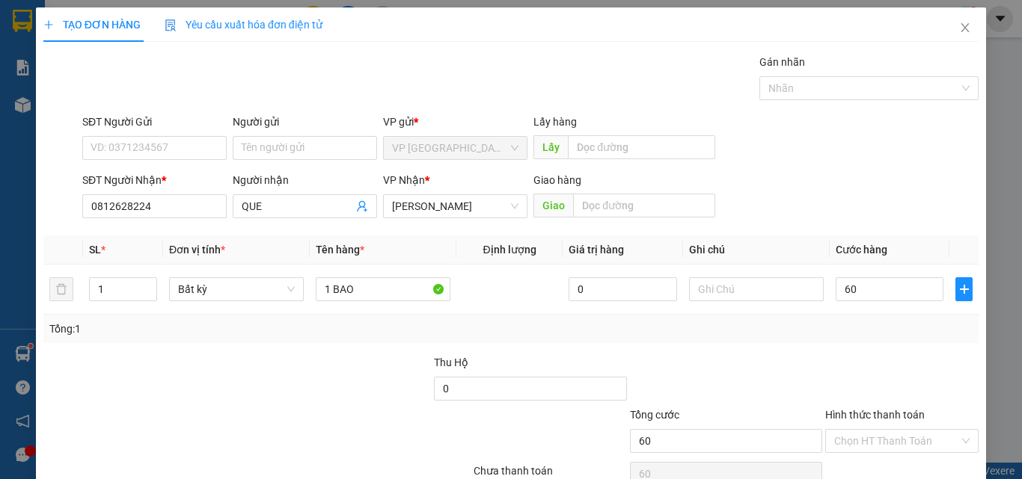
type input "60.000"
click at [823, 358] on div at bounding box center [901, 380] width 156 height 52
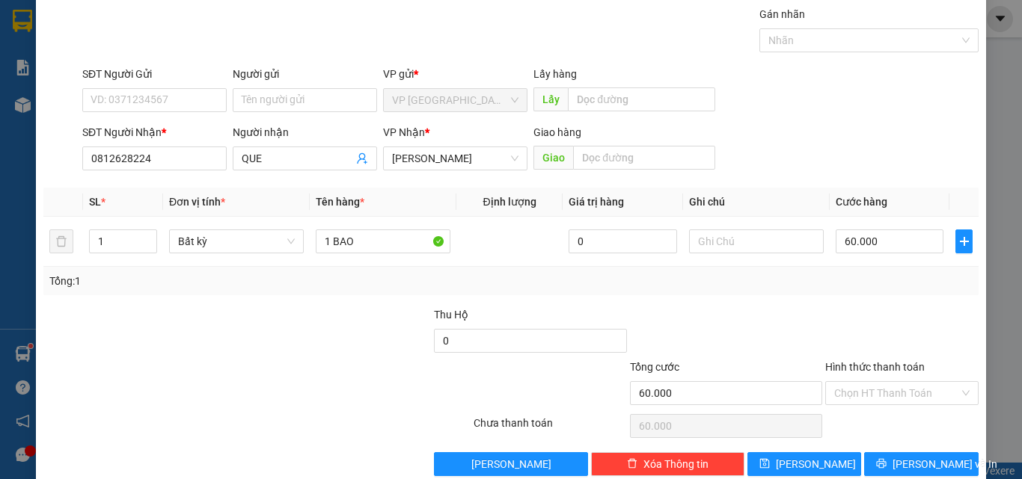
scroll to position [74, 0]
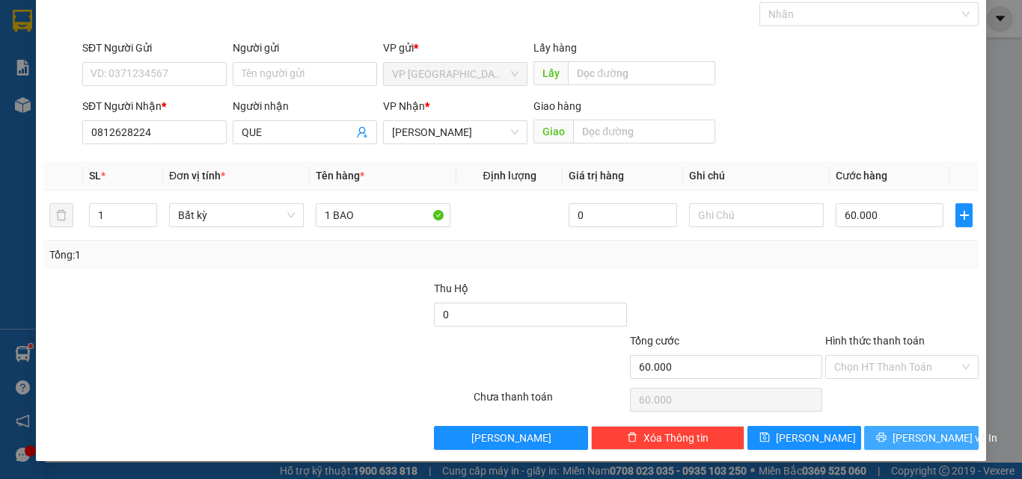
click at [912, 436] on span "[PERSON_NAME] và In" at bounding box center [944, 438] width 105 height 16
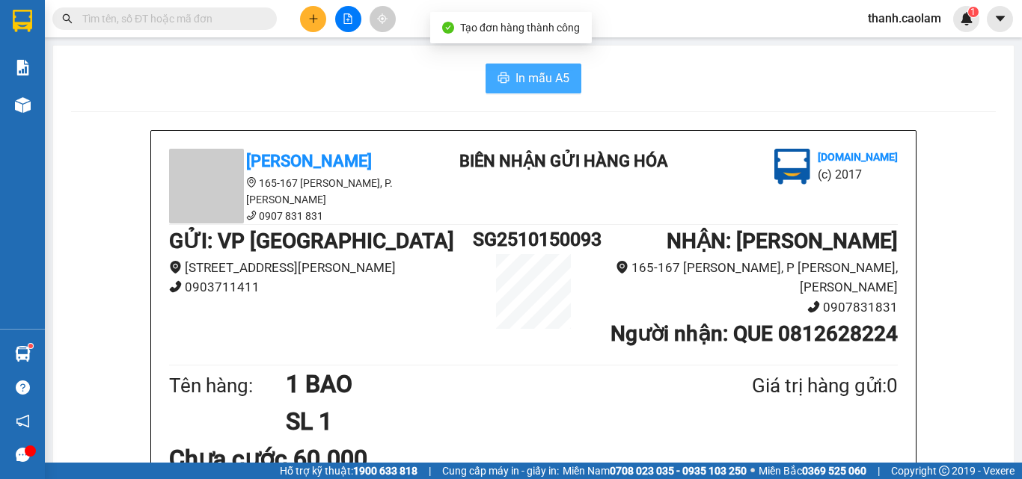
click at [527, 76] on span "In mẫu A5" at bounding box center [542, 78] width 54 height 19
drag, startPoint x: 453, startPoint y: 32, endPoint x: 434, endPoint y: 27, distance: 19.4
click at [454, 28] on div "Kết quả [PERSON_NAME] ( 1 ) Bộ lọc Mã ĐH Trạng thái Món hàng Thu hộ [PERSON_NAM…" at bounding box center [511, 18] width 1022 height 37
click at [247, 20] on input "text" at bounding box center [170, 18] width 176 height 16
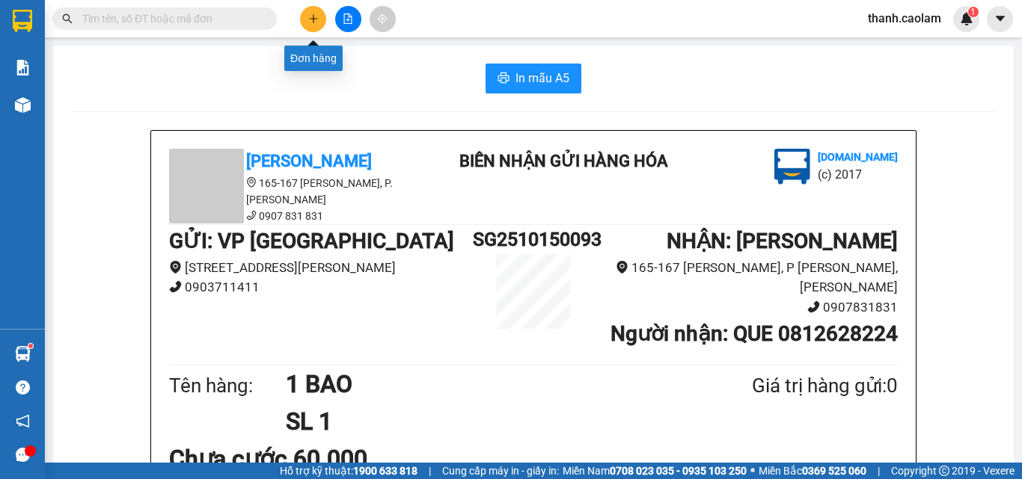
click at [312, 23] on icon "plus" at bounding box center [313, 18] width 10 height 10
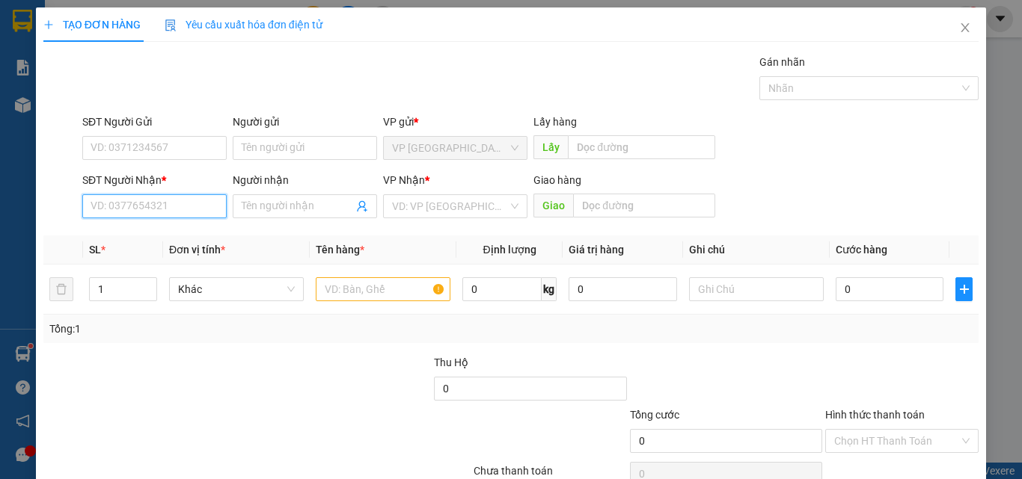
click at [176, 213] on input "SĐT Người Nhận *" at bounding box center [154, 206] width 144 height 24
type input "4"
type input "0909414459"
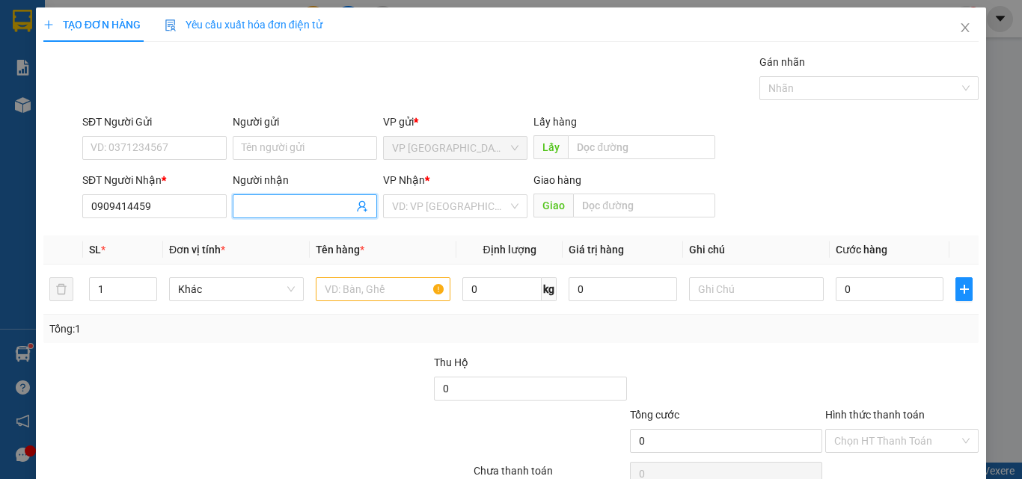
click at [260, 200] on input "Người nhận" at bounding box center [297, 206] width 111 height 16
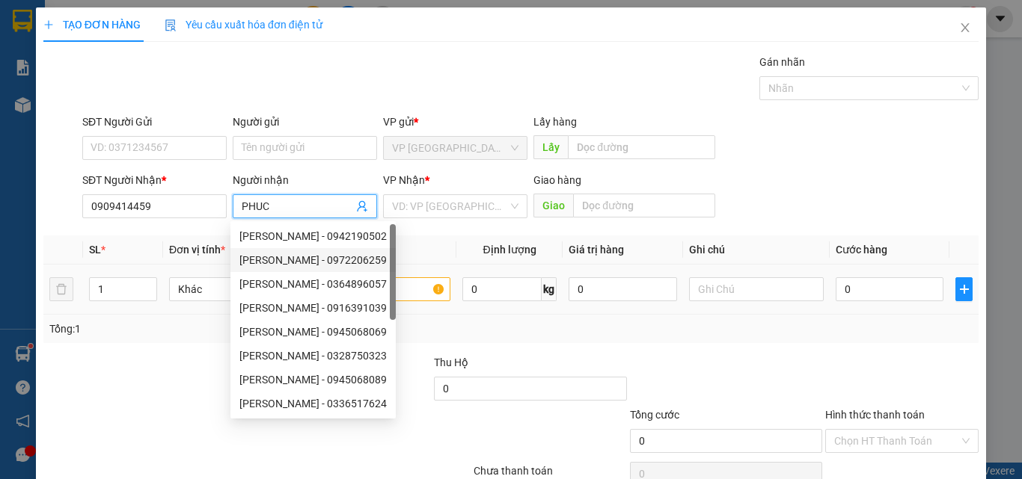
type input "PHUC"
click at [413, 280] on input "text" at bounding box center [383, 289] width 135 height 24
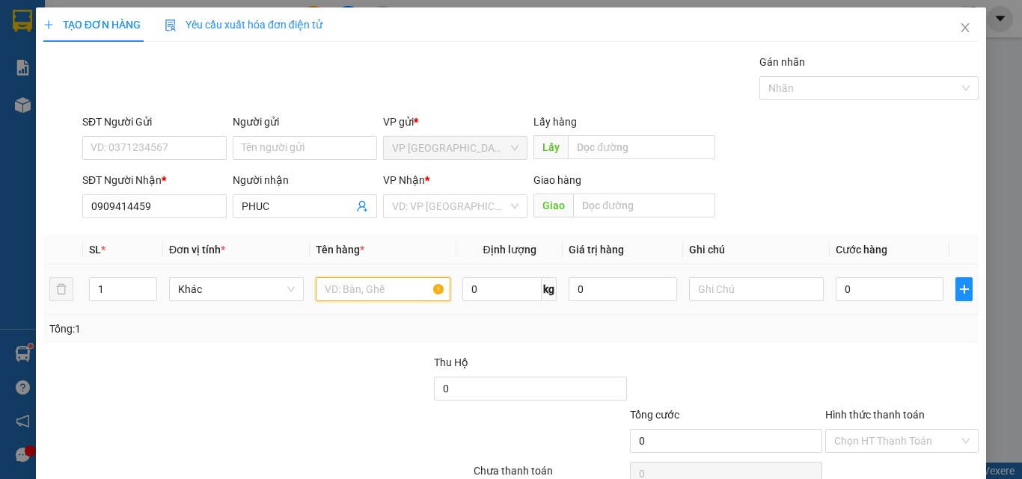
click at [399, 291] on input "text" at bounding box center [383, 289] width 135 height 24
type input "1 THUNG"
click at [894, 295] on input "0" at bounding box center [889, 289] width 108 height 24
type input "5"
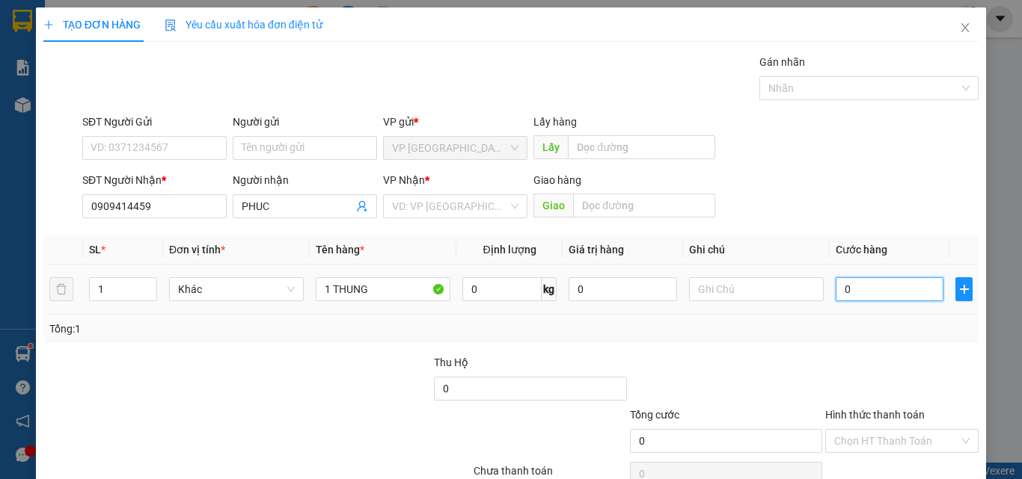
type input "5"
type input "50"
type input "50.000"
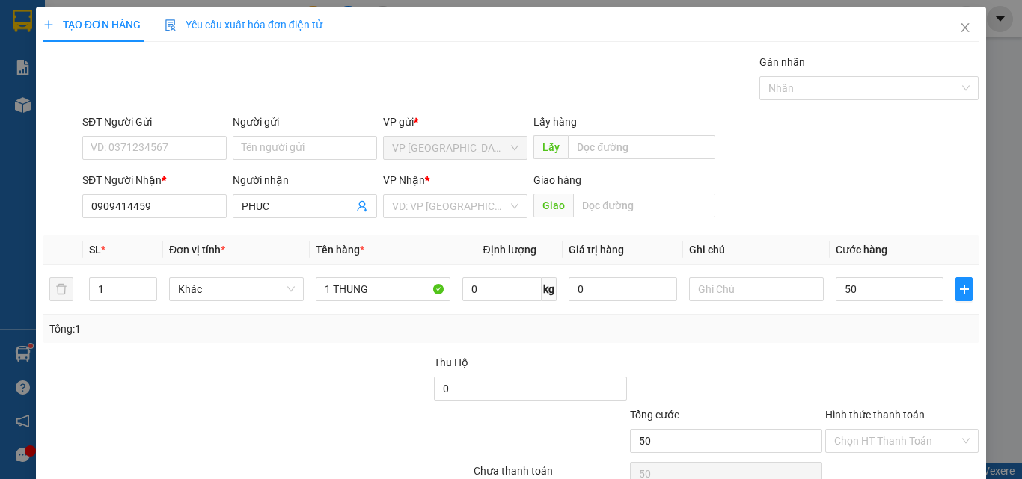
type input "50.000"
drag, startPoint x: 903, startPoint y: 331, endPoint x: 907, endPoint y: 311, distance: 20.0
click at [903, 329] on div "Tổng: 1" at bounding box center [510, 329] width 923 height 16
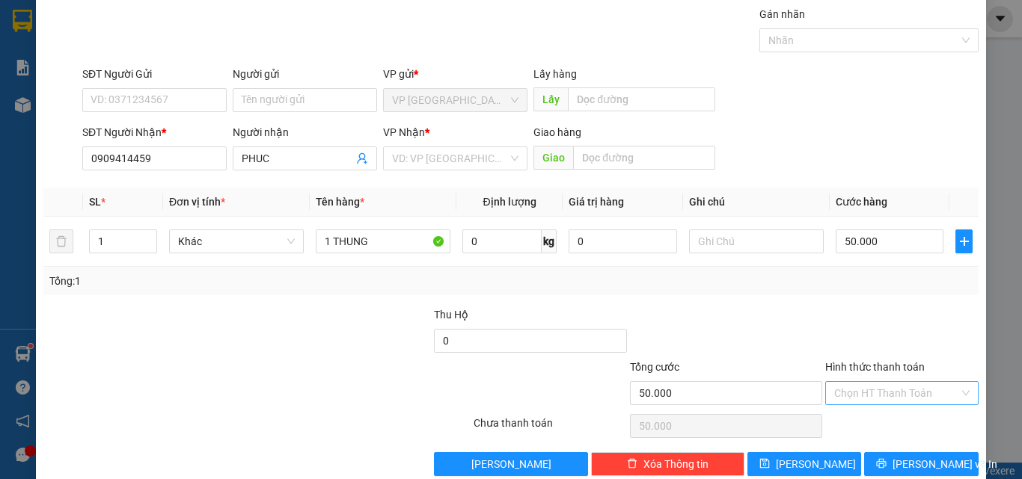
scroll to position [74, 0]
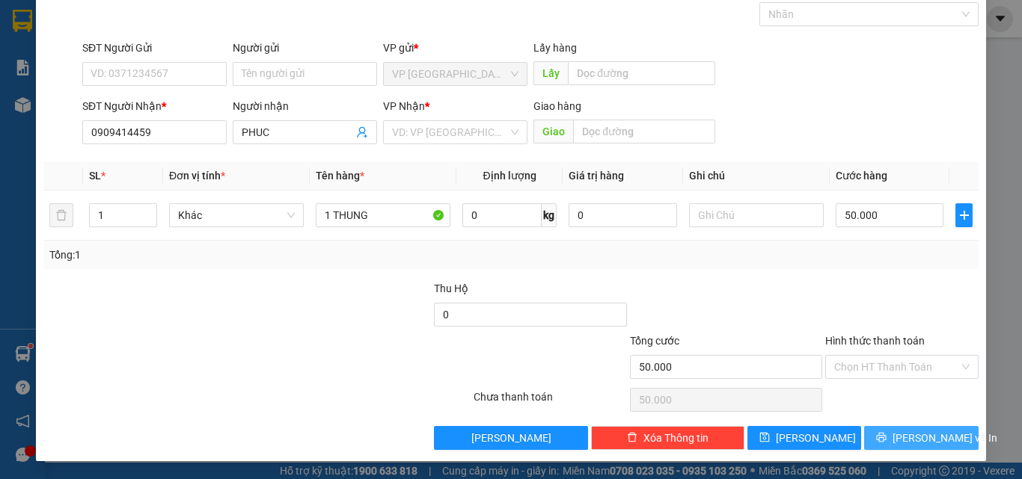
click at [888, 431] on button "[PERSON_NAME] và In" at bounding box center [921, 438] width 114 height 24
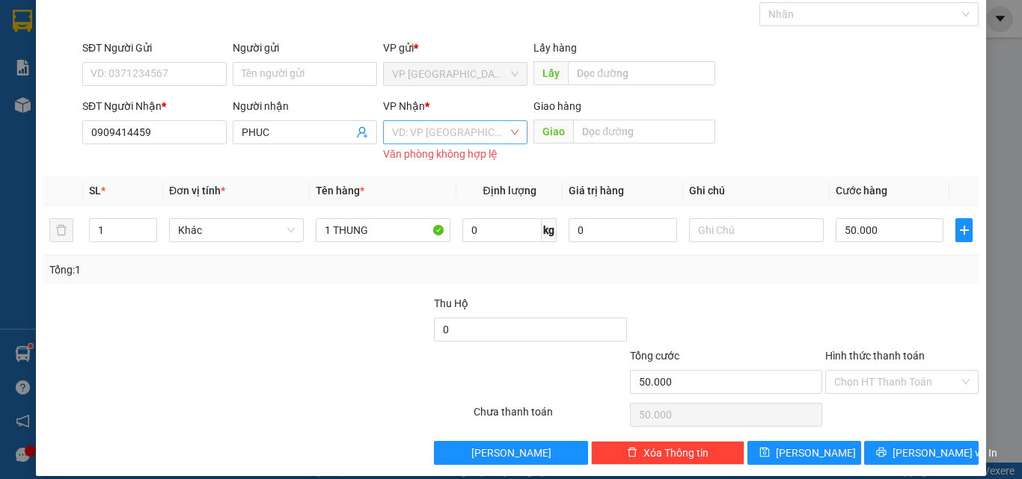
click at [485, 129] on input "search" at bounding box center [450, 132] width 116 height 22
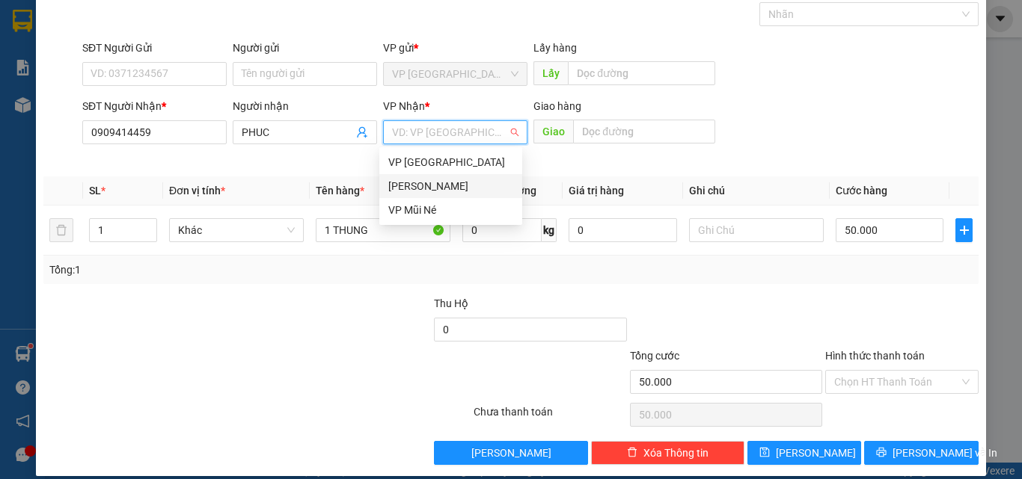
click at [468, 178] on div "[PERSON_NAME]" at bounding box center [450, 186] width 125 height 16
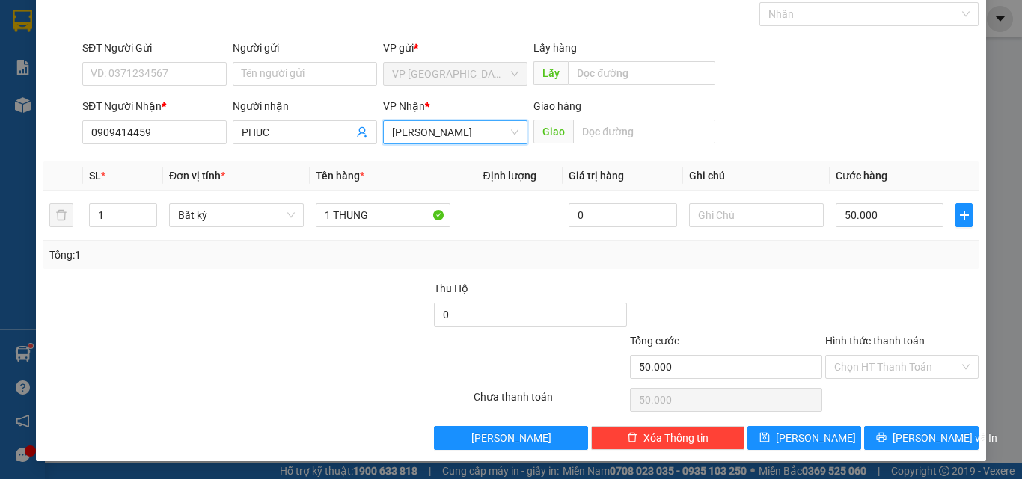
click at [903, 424] on div "Transit Pickup Surcharge Ids Transit Deliver Surcharge Ids Transit Deliver Surc…" at bounding box center [510, 215] width 935 height 470
click at [903, 429] on button "[PERSON_NAME] và In" at bounding box center [921, 438] width 114 height 24
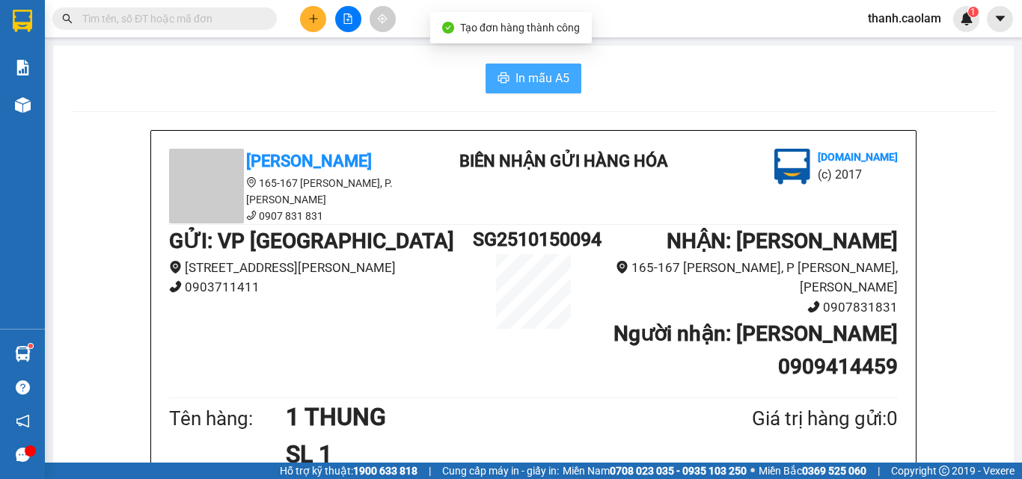
click at [518, 75] on span "In mẫu A5" at bounding box center [542, 78] width 54 height 19
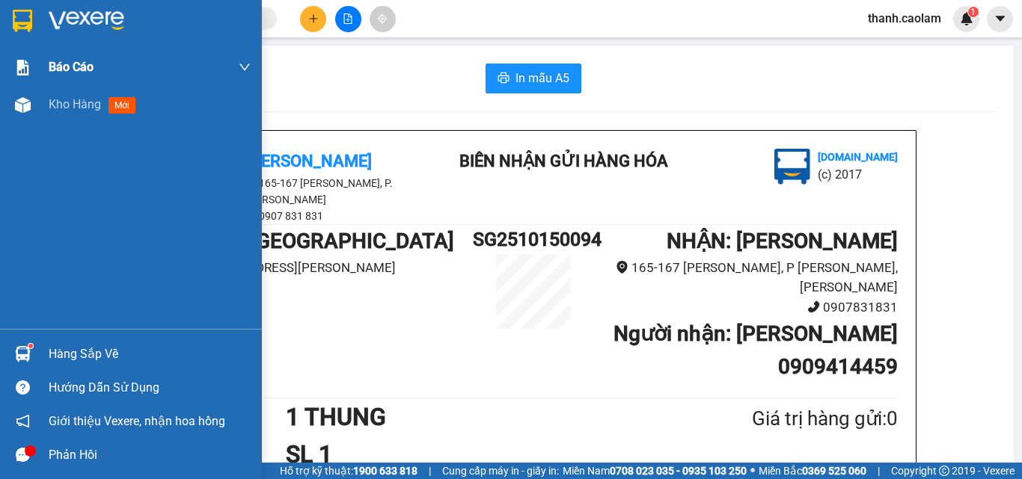
drag, startPoint x: 27, startPoint y: 12, endPoint x: 57, endPoint y: 59, distance: 55.8
click at [27, 12] on img at bounding box center [22, 21] width 19 height 22
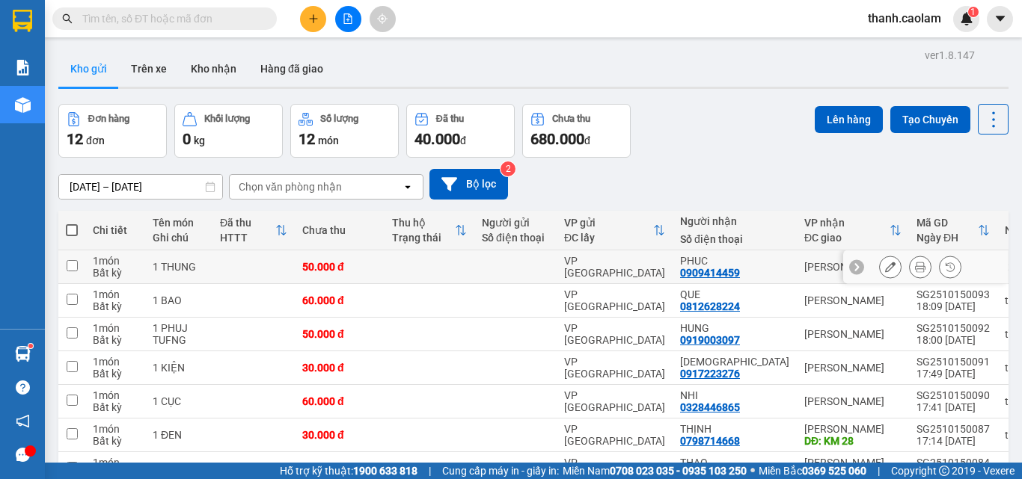
click at [885, 272] on icon at bounding box center [890, 267] width 10 height 10
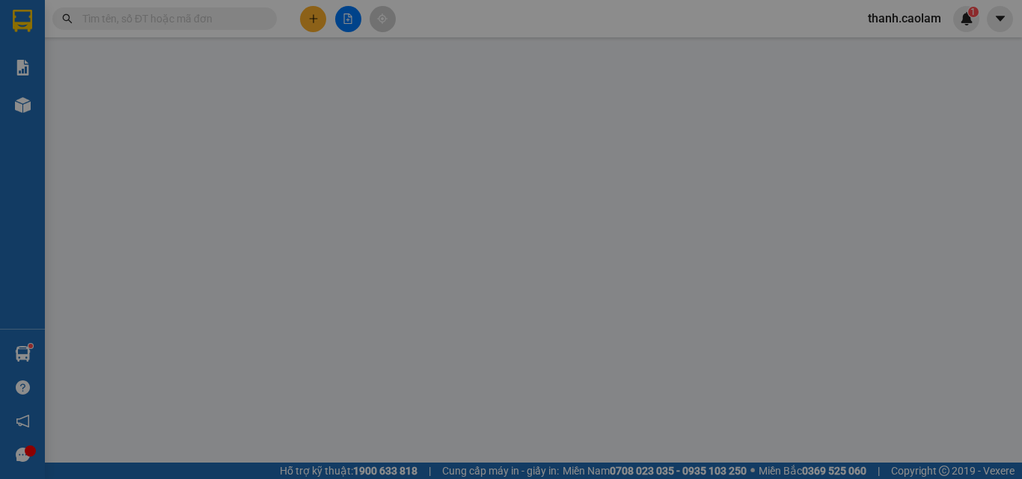
type input "0909414459"
type input "50.000"
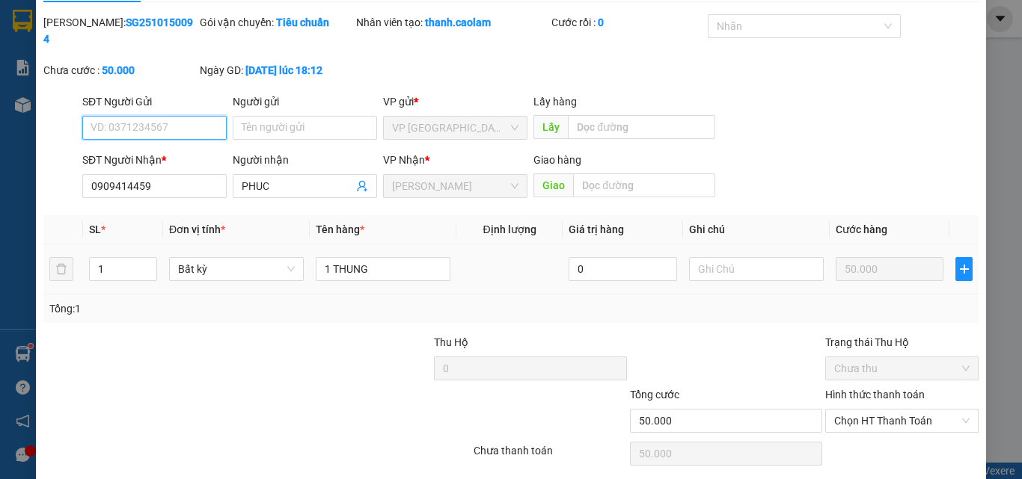
scroll to position [77, 0]
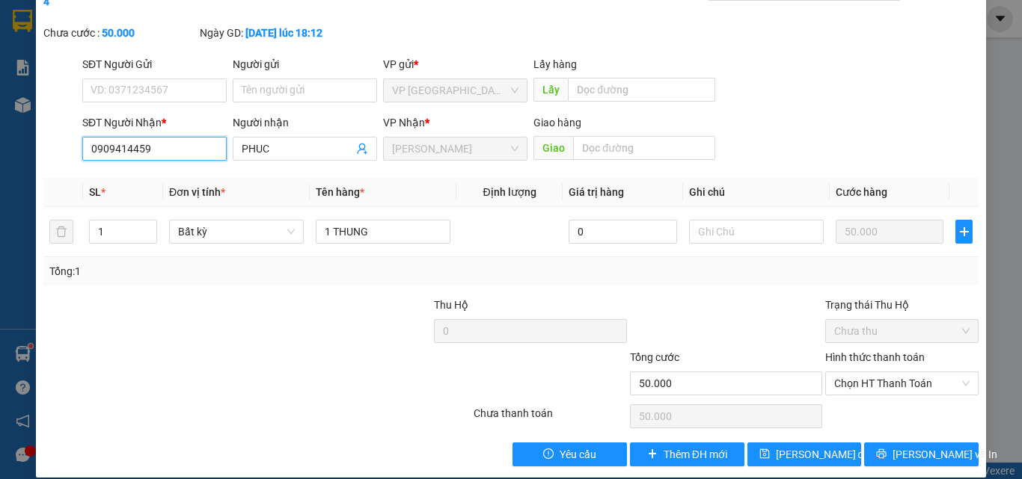
click at [122, 137] on input "0909414459" at bounding box center [154, 149] width 144 height 24
type input "0909444459"
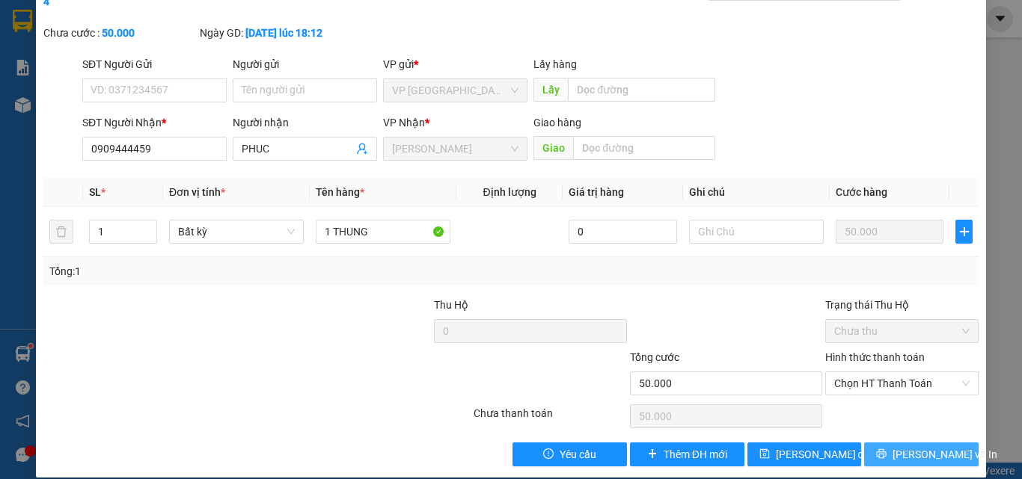
click at [894, 443] on button "[PERSON_NAME] và In" at bounding box center [921, 455] width 114 height 24
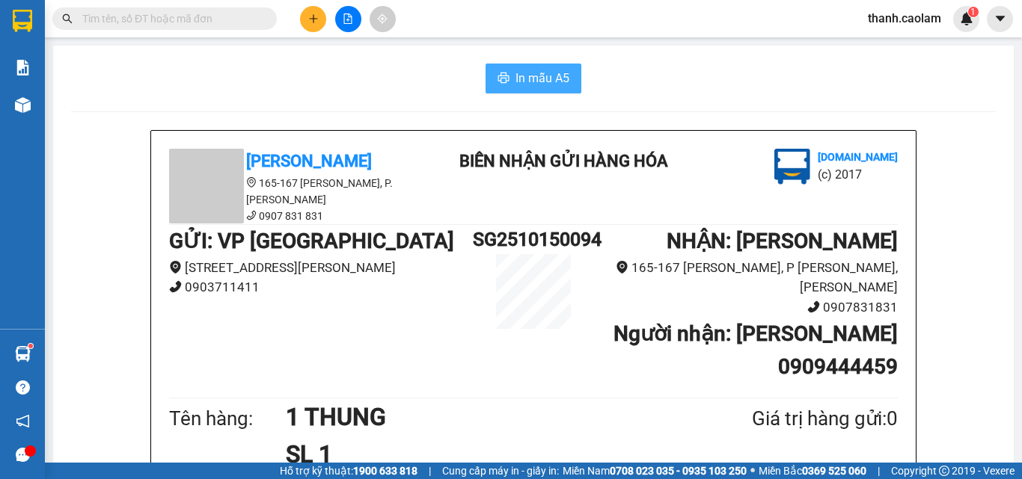
click at [515, 75] on span "In mẫu A5" at bounding box center [542, 78] width 54 height 19
click at [318, 12] on button at bounding box center [313, 19] width 26 height 26
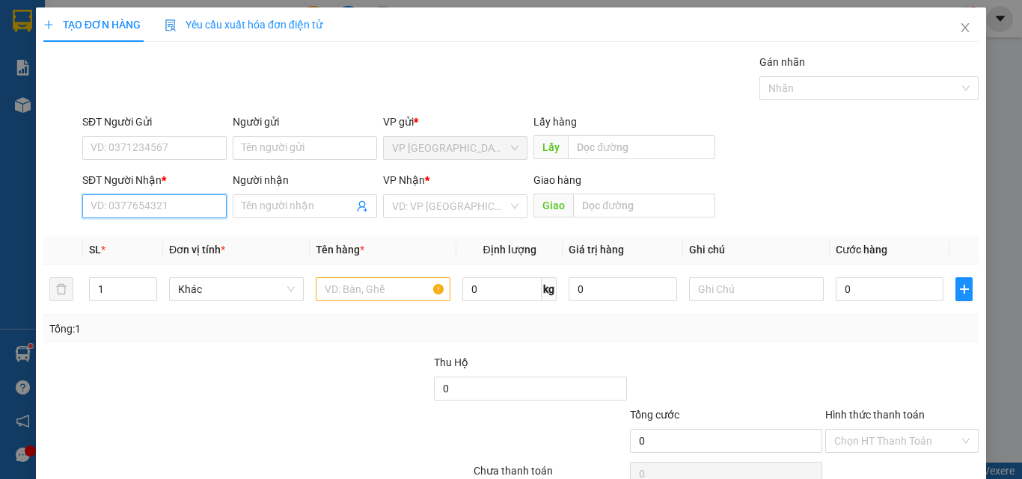
click at [191, 209] on input "SĐT Người Nhận *" at bounding box center [154, 206] width 144 height 24
drag, startPoint x: 188, startPoint y: 213, endPoint x: 215, endPoint y: 235, distance: 34.6
click at [205, 231] on div "Transit Pickup Surcharge Ids Transit Deliver Surcharge Ids Transit Deliver Surc…" at bounding box center [510, 289] width 935 height 470
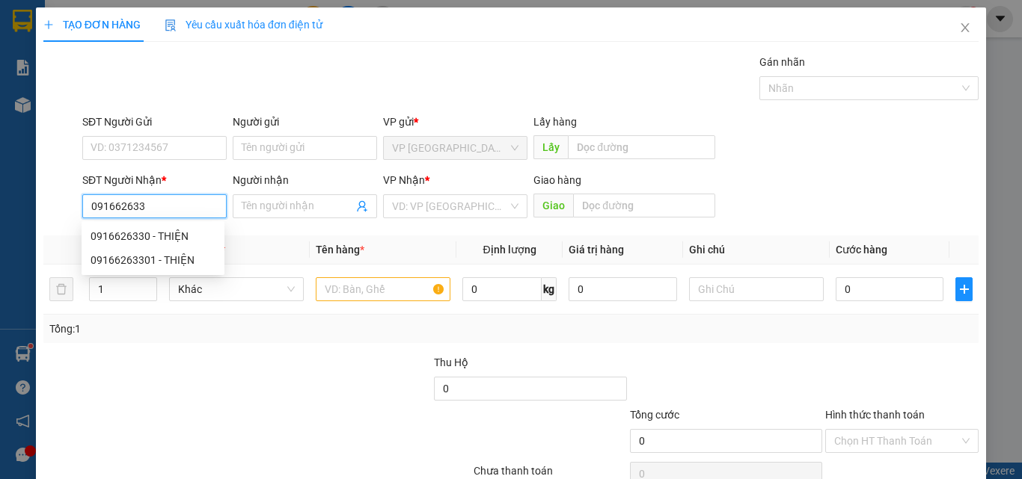
type input "0916626330"
click at [168, 235] on div "0916626330 - THIỆN" at bounding box center [152, 236] width 125 height 16
type input "THIỆN"
type input "KM 10"
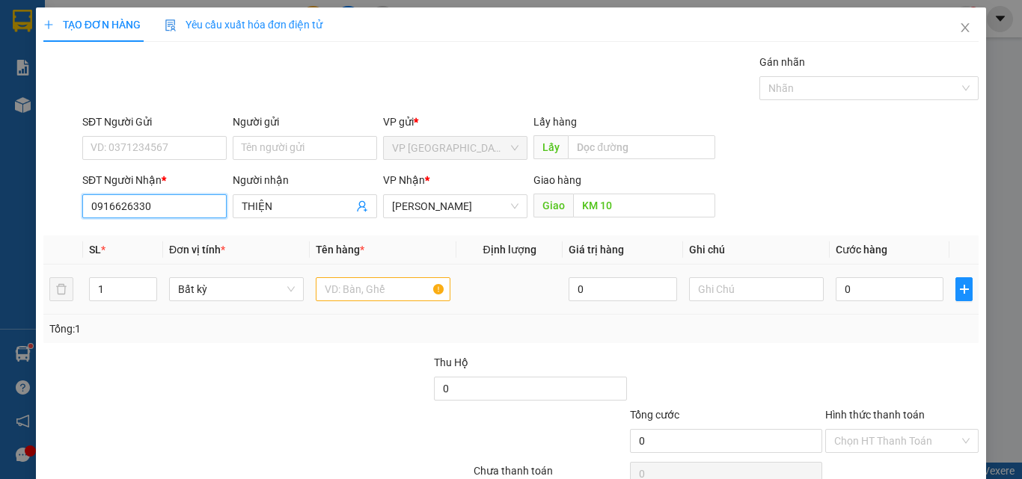
type input "0916626330"
click at [387, 288] on input "text" at bounding box center [383, 289] width 135 height 24
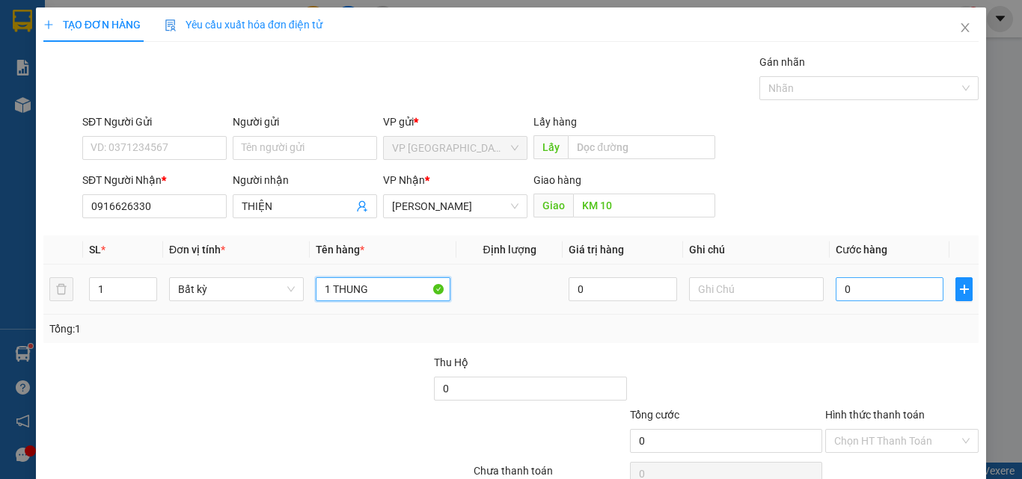
type input "1 THUNG"
click at [875, 280] on input "0" at bounding box center [889, 289] width 108 height 24
type input "4"
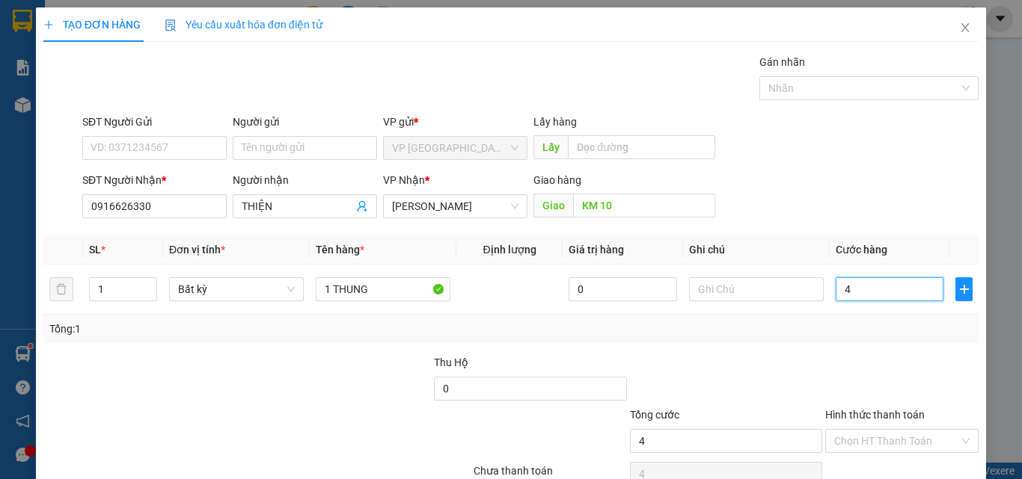
type input "40"
type input "40.000"
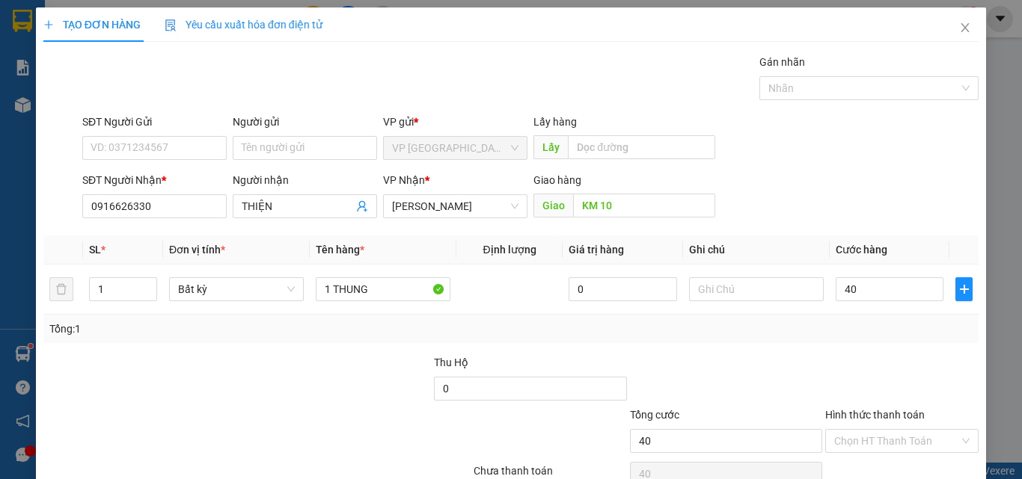
type input "40.000"
click at [889, 328] on div "Tổng: 1" at bounding box center [510, 329] width 923 height 16
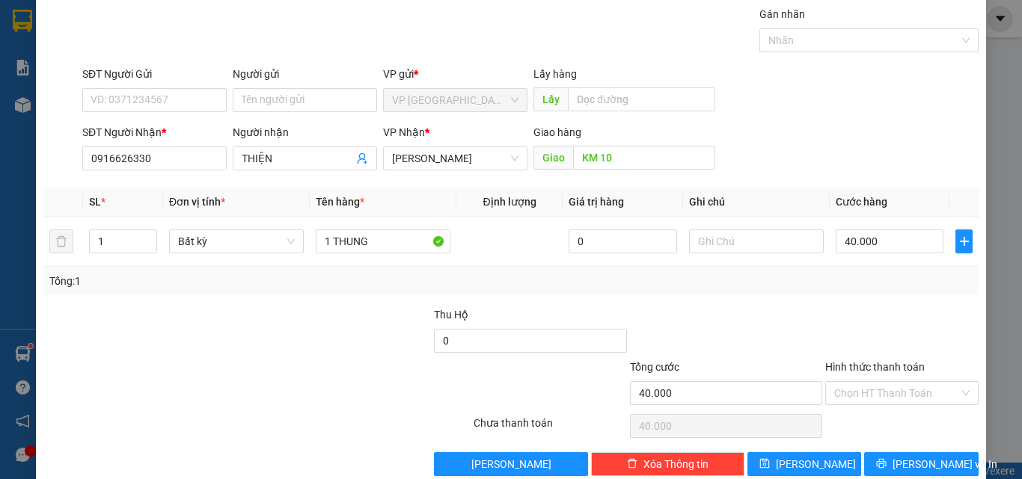
scroll to position [74, 0]
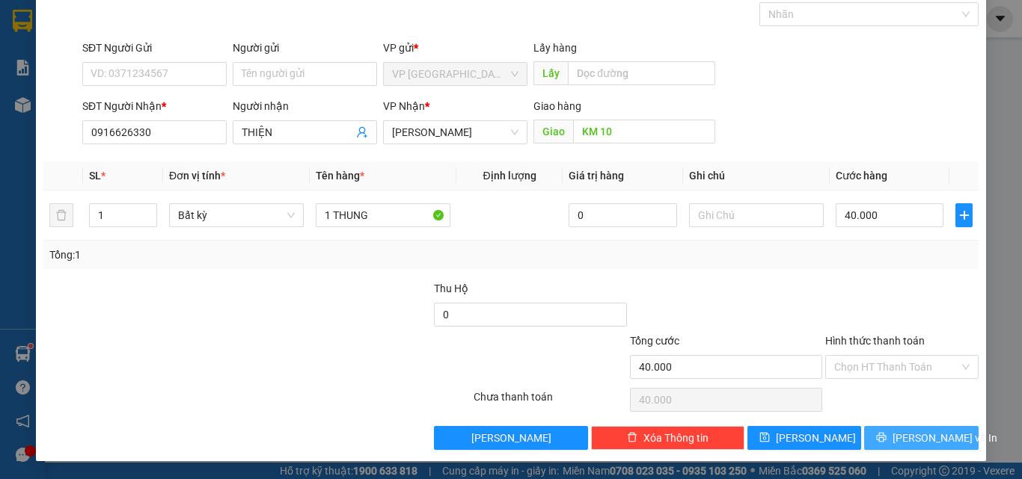
click at [906, 439] on span "[PERSON_NAME] và In" at bounding box center [944, 438] width 105 height 16
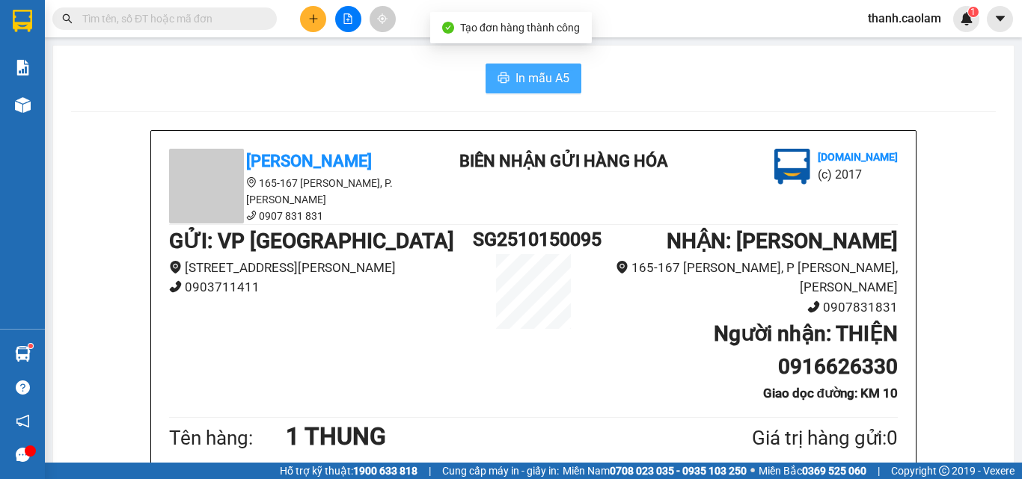
click at [539, 79] on span "In mẫu A5" at bounding box center [542, 78] width 54 height 19
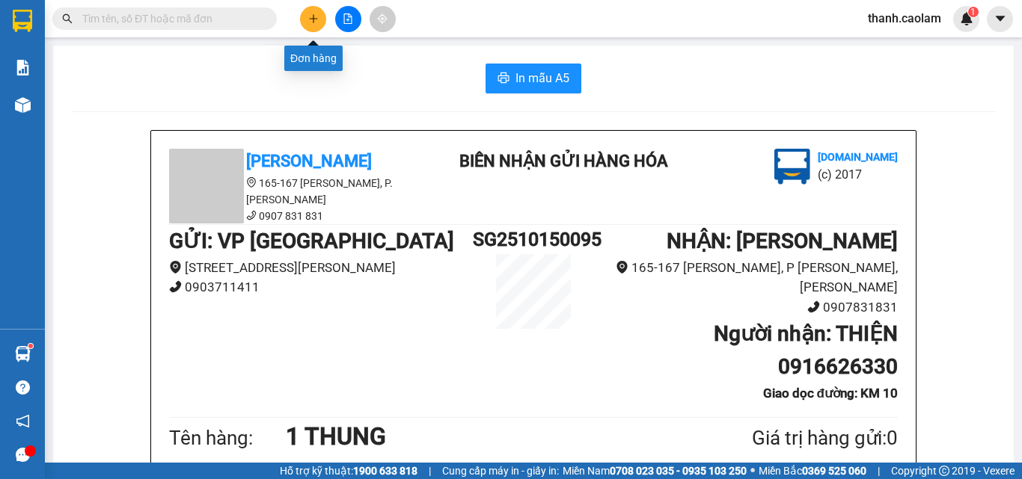
click at [311, 23] on icon "plus" at bounding box center [313, 18] width 10 height 10
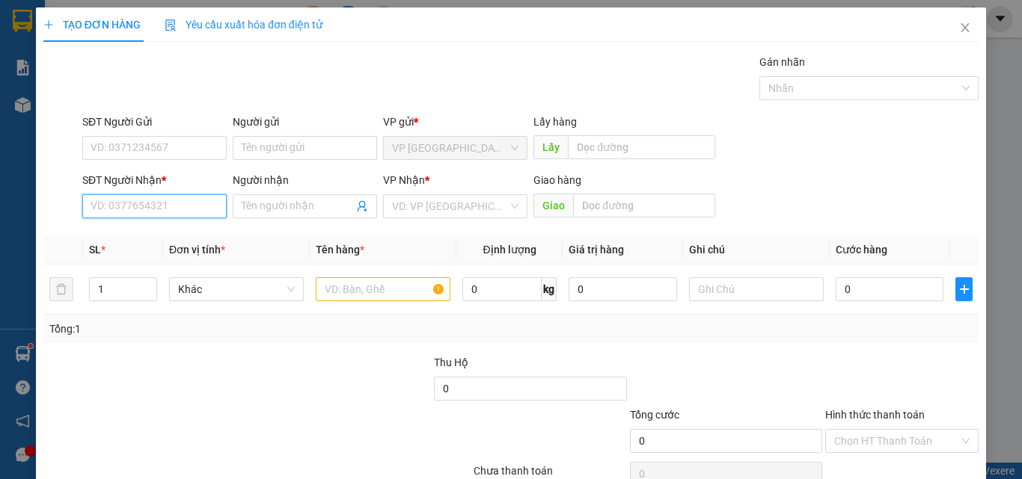
click at [164, 197] on input "SĐT Người Nhận *" at bounding box center [154, 206] width 144 height 24
click at [172, 237] on div "0968786664 - HUY MẬP" at bounding box center [152, 236] width 125 height 16
type input "0968786664"
type input "HUY MẬP"
type input "0968786664"
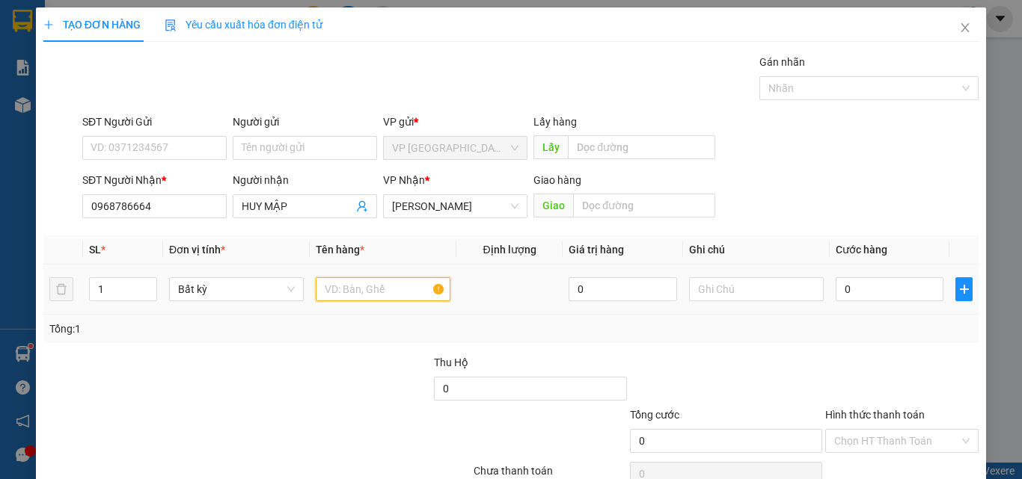
click at [361, 288] on input "text" at bounding box center [383, 289] width 135 height 24
type input "1 CUC DEN"
click at [894, 292] on input "0" at bounding box center [889, 289] width 108 height 24
type input "3"
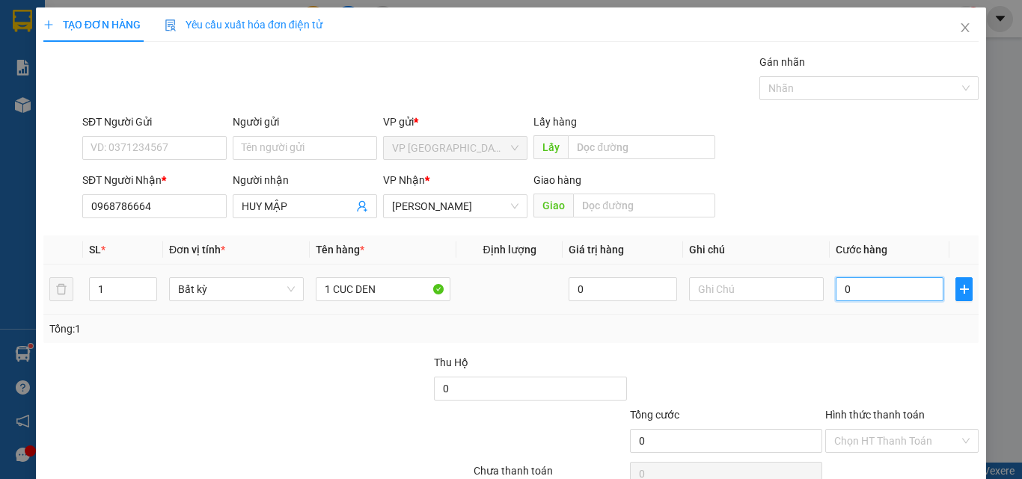
type input "3"
type input "30"
type input "30.000"
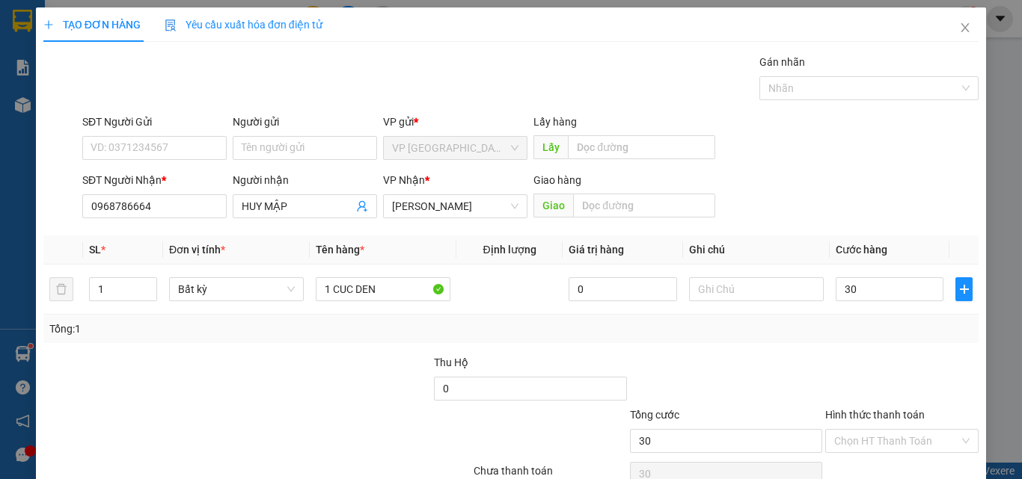
type input "30.000"
click at [894, 322] on div "Tổng: 1" at bounding box center [510, 329] width 923 height 16
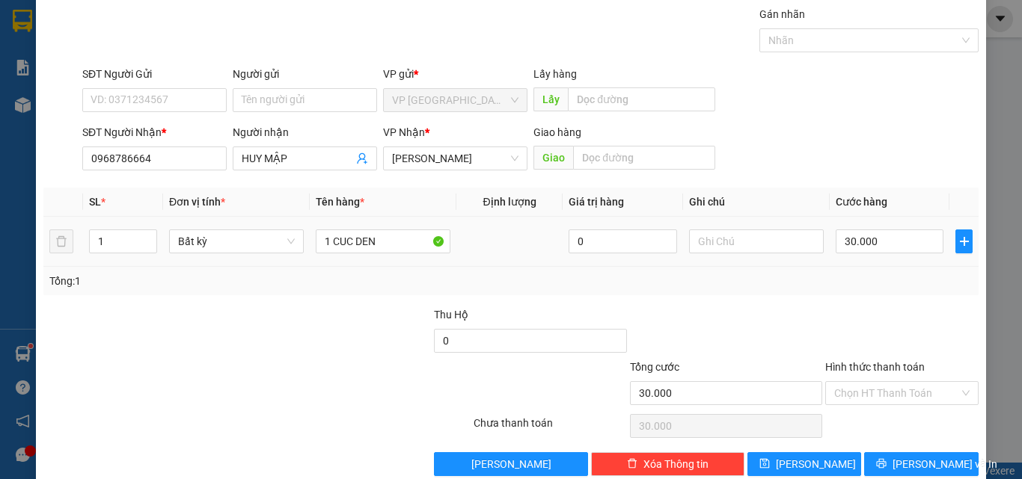
scroll to position [74, 0]
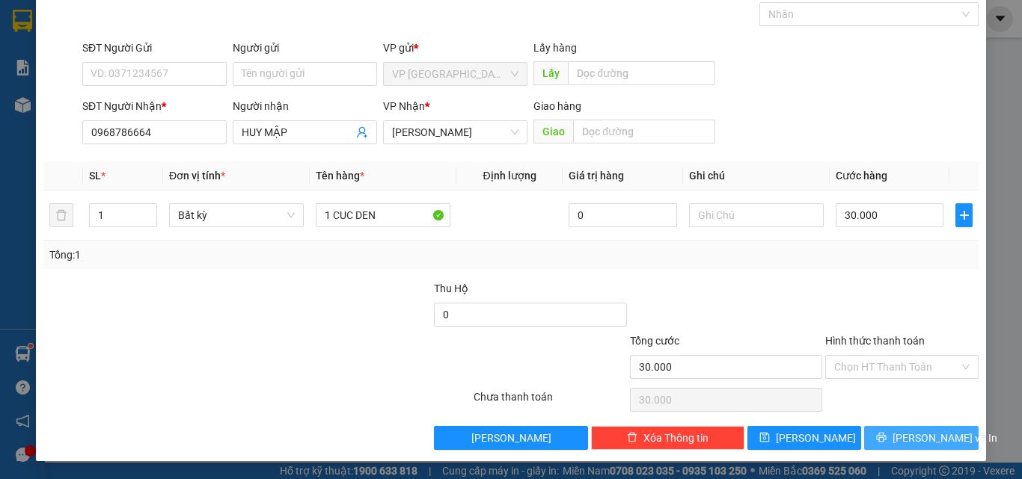
drag, startPoint x: 912, startPoint y: 432, endPoint x: 902, endPoint y: 419, distance: 16.6
click at [911, 432] on span "[PERSON_NAME] và In" at bounding box center [944, 438] width 105 height 16
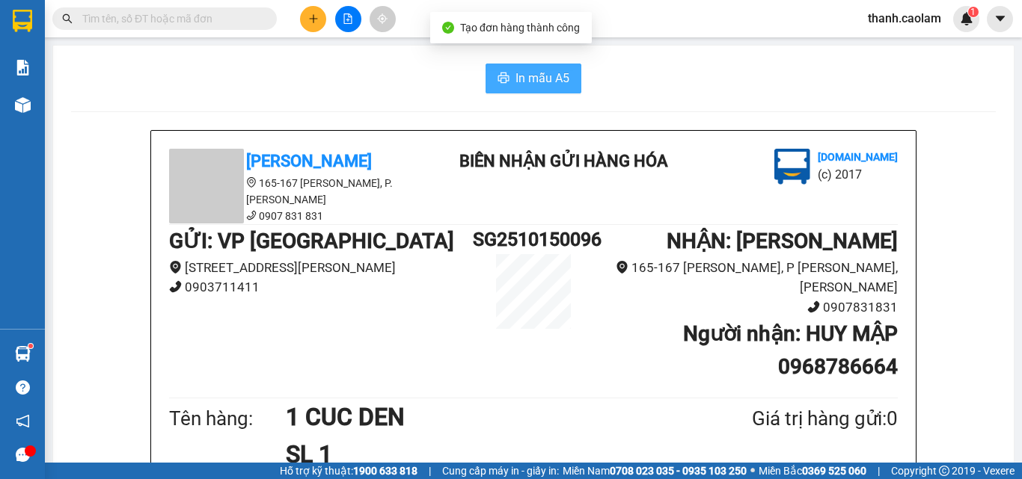
click at [541, 67] on button "In mẫu A5" at bounding box center [533, 79] width 96 height 30
